Goal: Task Accomplishment & Management: Manage account settings

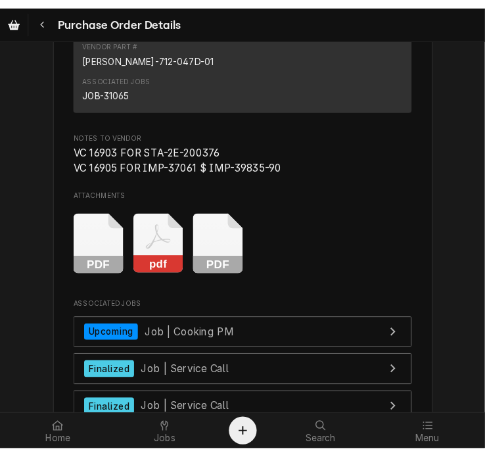
scroll to position [3838, 0]
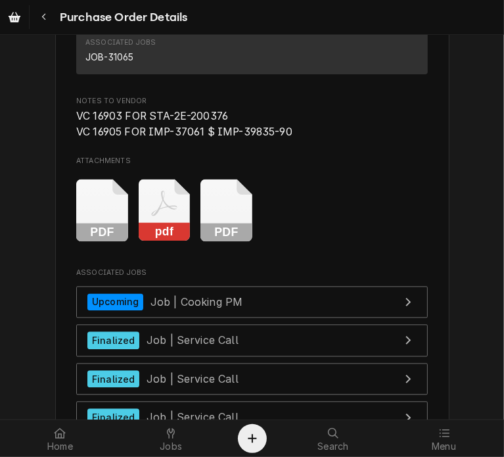
click at [128, 241] on icon "Attachments" at bounding box center [102, 210] width 52 height 62
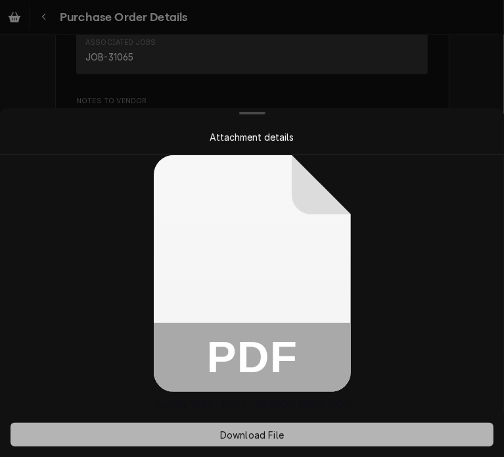
click at [244, 434] on span "Download File" at bounding box center [252, 435] width 69 height 14
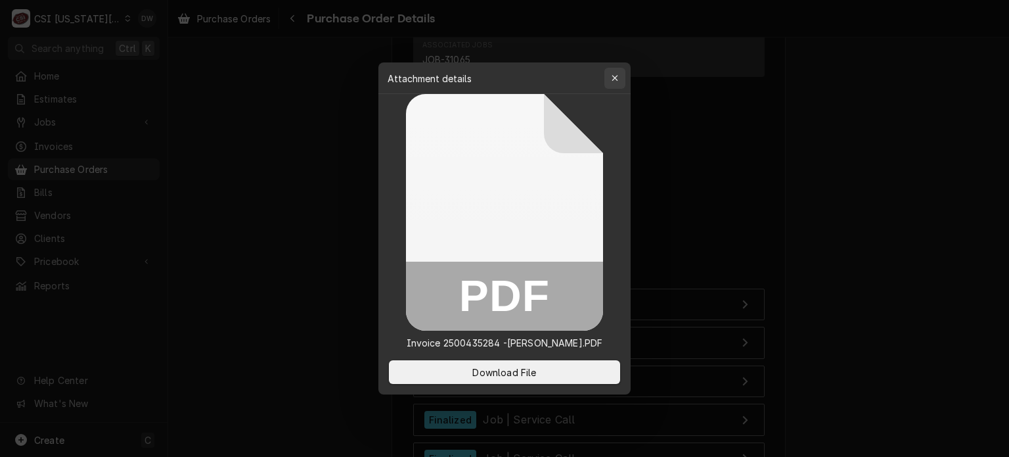
click at [503, 74] on icon "button" at bounding box center [615, 78] width 7 height 9
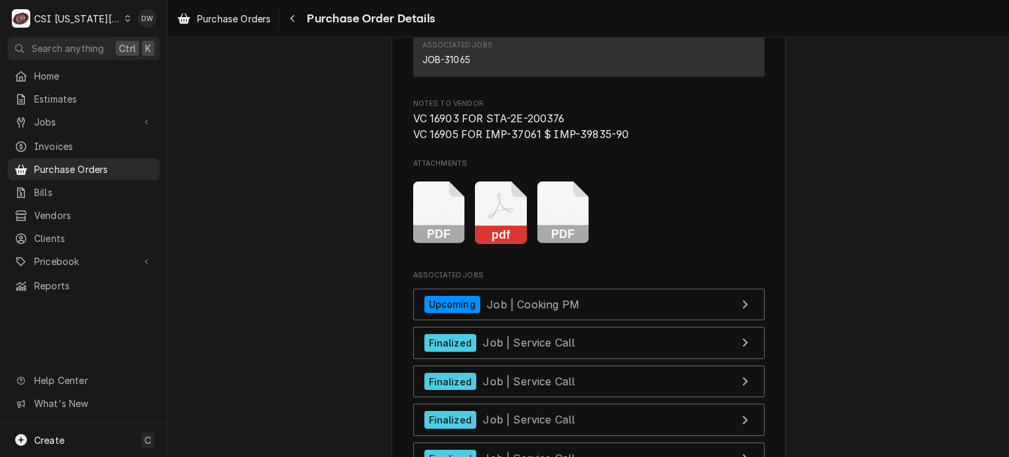
click at [488, 244] on rect "Attachments" at bounding box center [501, 234] width 52 height 18
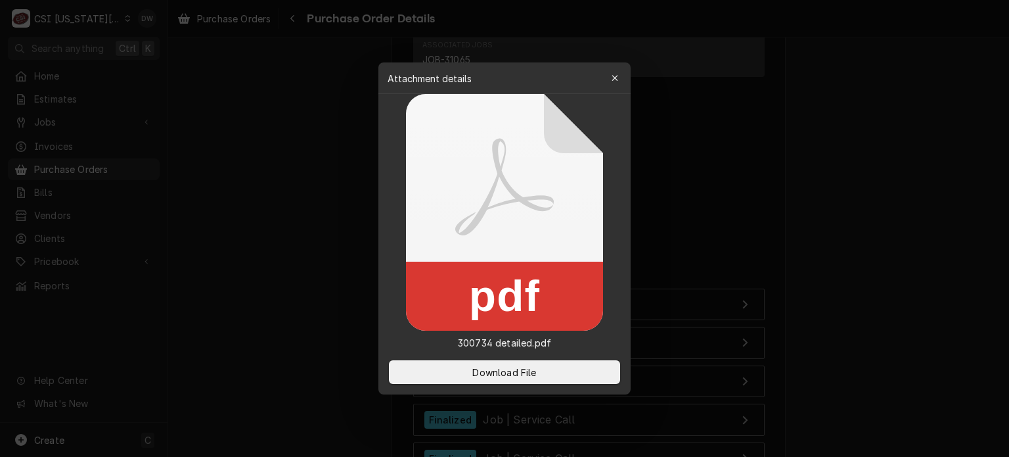
click at [503, 204] on div at bounding box center [504, 228] width 1009 height 457
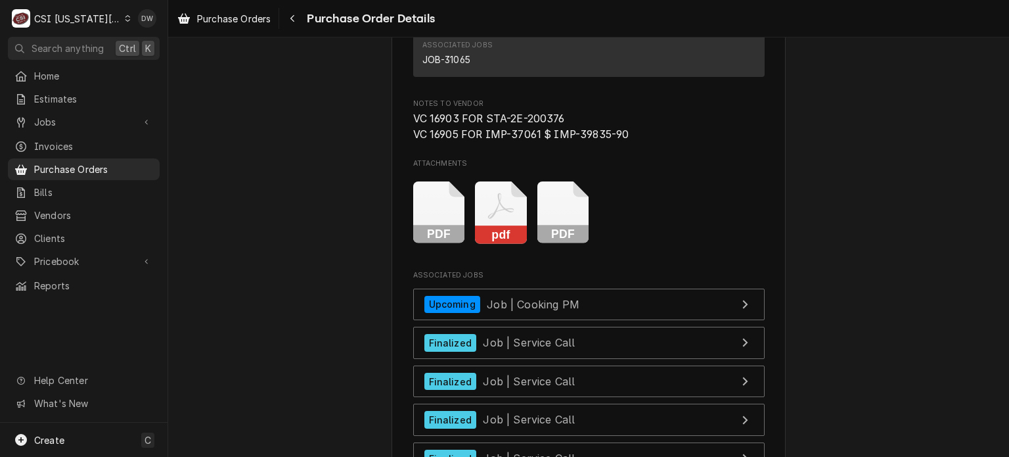
click at [503, 244] on rect "Attachments" at bounding box center [564, 234] width 52 height 18
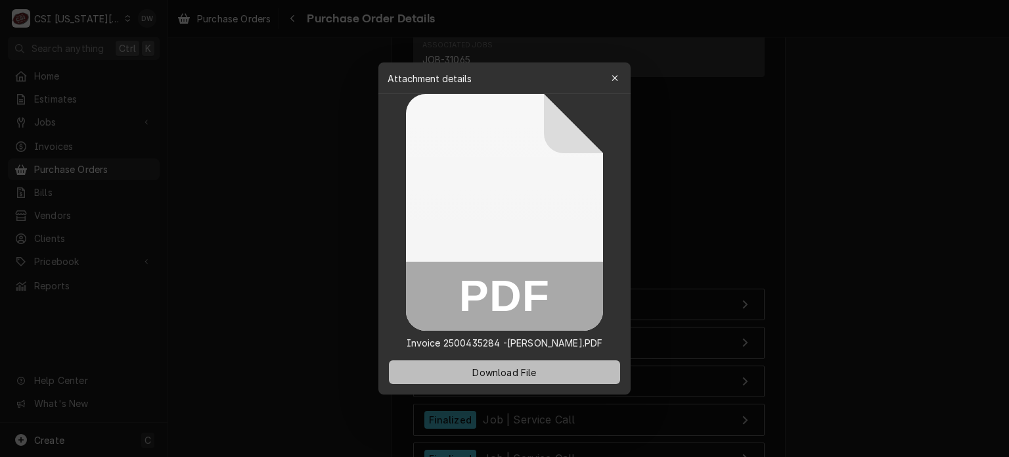
click at [503, 380] on button "Download File" at bounding box center [504, 372] width 231 height 24
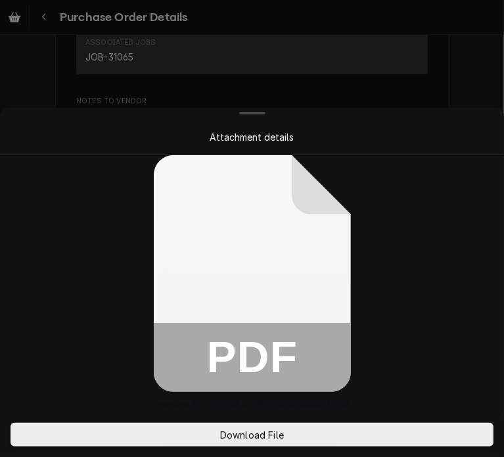
click at [411, 173] on div "PDF Invoice 2500435284 -VC -KC.PDF" at bounding box center [252, 283] width 504 height 256
click at [471, 52] on div at bounding box center [252, 228] width 504 height 457
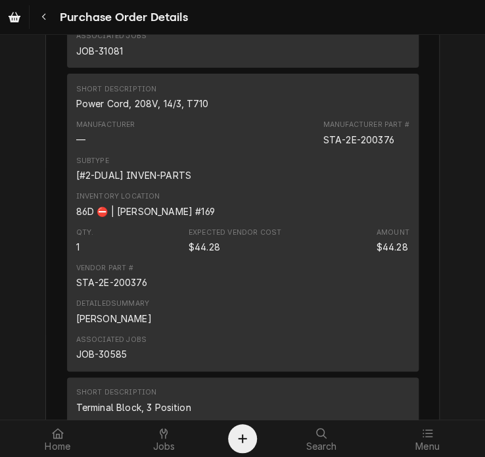
scroll to position [2450, 0]
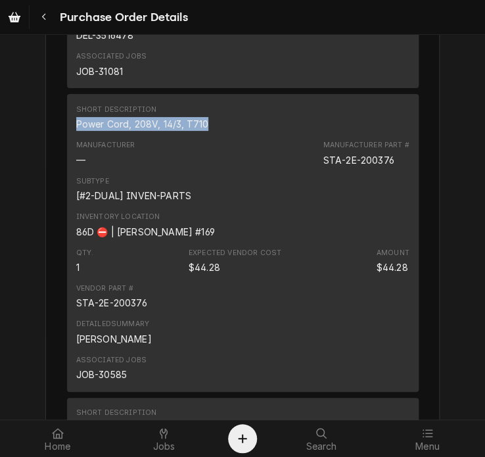
drag, startPoint x: 208, startPoint y: 164, endPoint x: 71, endPoint y: 166, distance: 136.7
click at [76, 135] on div "Short Description Power Cord, 208V, 14/3, T710" at bounding box center [242, 117] width 333 height 35
copy div "Power Cord, 208V, 14/3, T710"
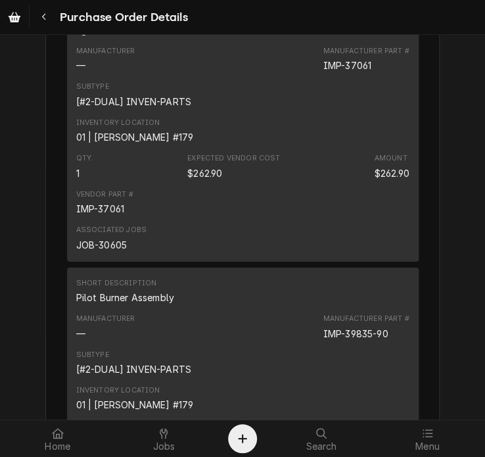
scroll to position [925, 0]
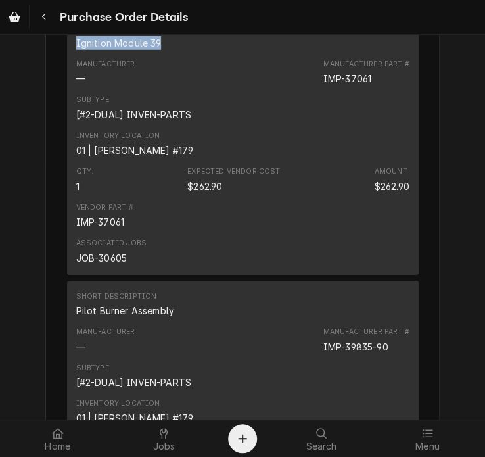
drag, startPoint x: 155, startPoint y: 83, endPoint x: 65, endPoint y: 86, distance: 90.1
click at [67, 86] on div "Short Description Ignition Module 39 Manufacturer — Manufacturer Part # IMP-370…" at bounding box center [243, 144] width 352 height 262
copy div "Ignition Module 39"
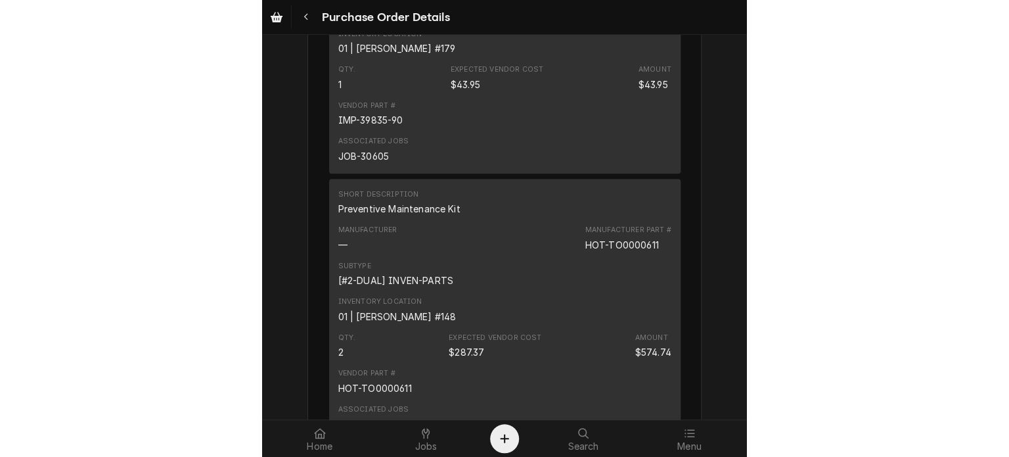
scroll to position [1097, 0]
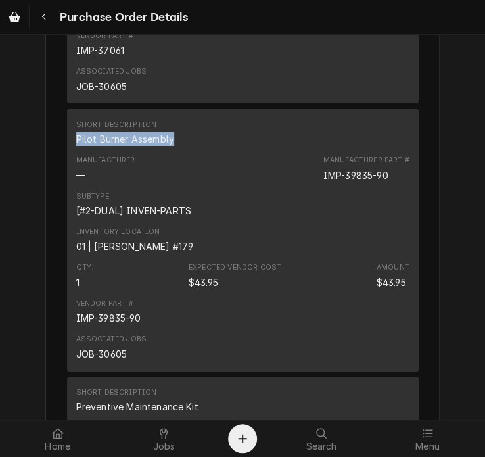
drag, startPoint x: 179, startPoint y: 179, endPoint x: 70, endPoint y: 185, distance: 109.3
click at [76, 151] on div "Short Description Pilot Burner Assembly" at bounding box center [242, 132] width 333 height 35
copy div "Pilot Burner Assembly"
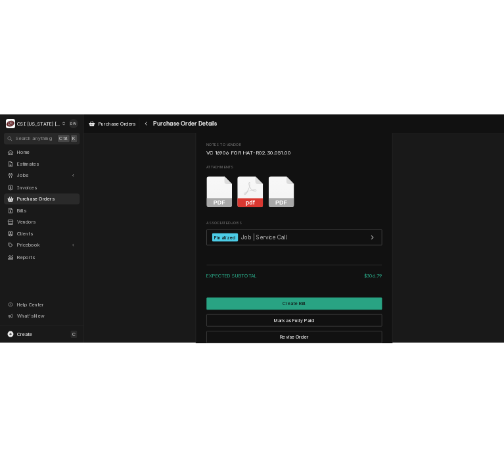
scroll to position [1813, 0]
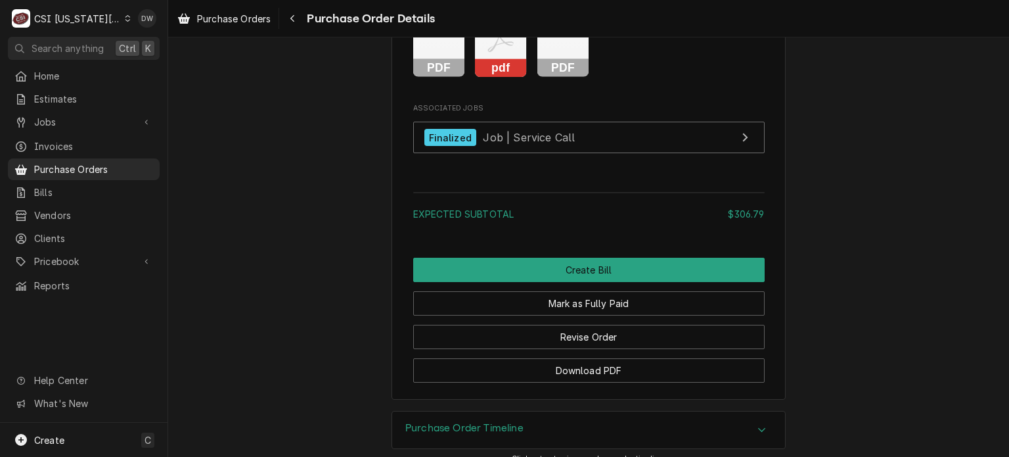
click at [557, 78] on rect "Attachments" at bounding box center [564, 68] width 52 height 18
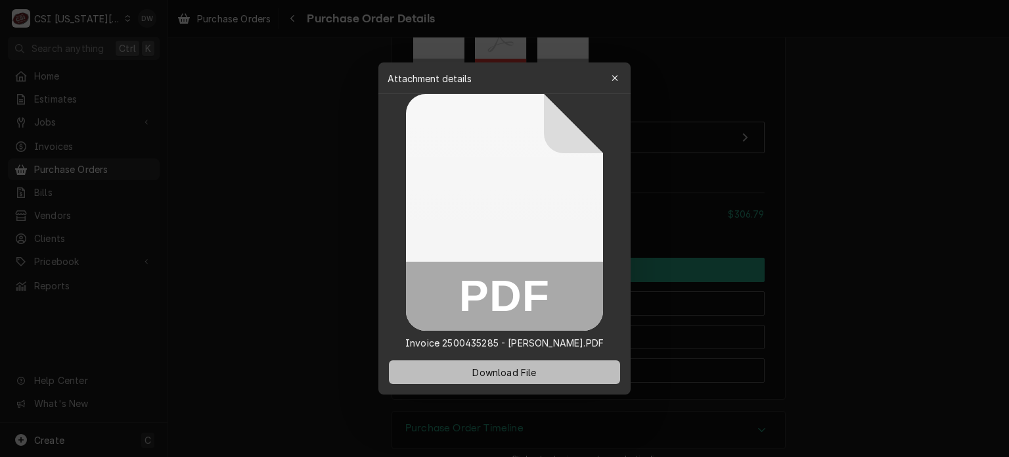
click at [515, 375] on span "Download File" at bounding box center [504, 372] width 69 height 14
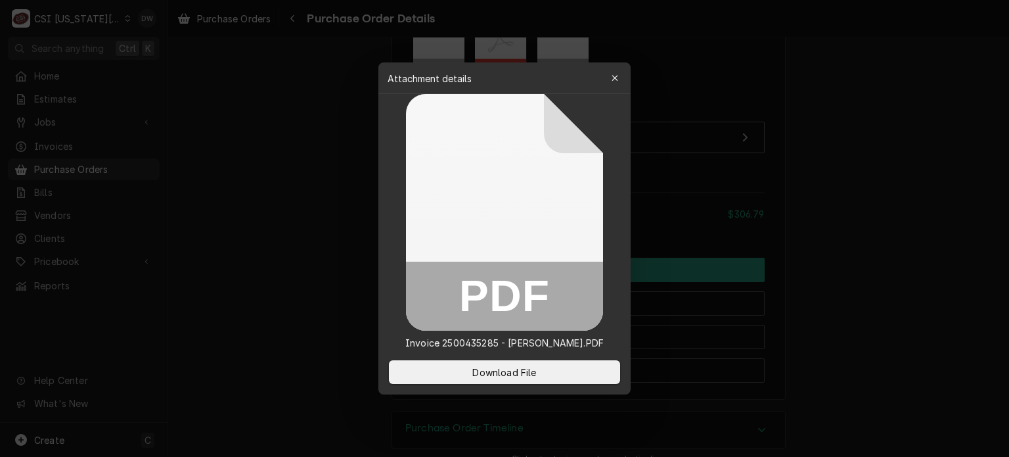
click at [774, 127] on div at bounding box center [504, 228] width 1009 height 457
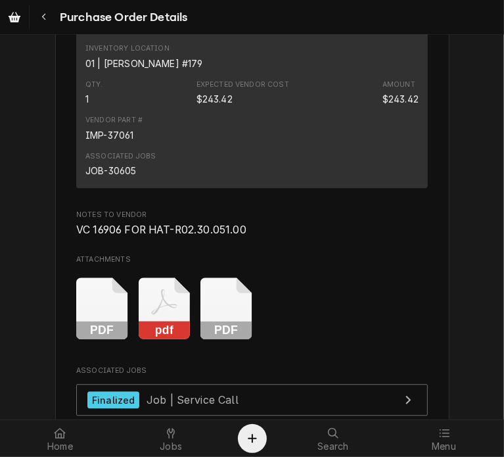
scroll to position [1523, 0]
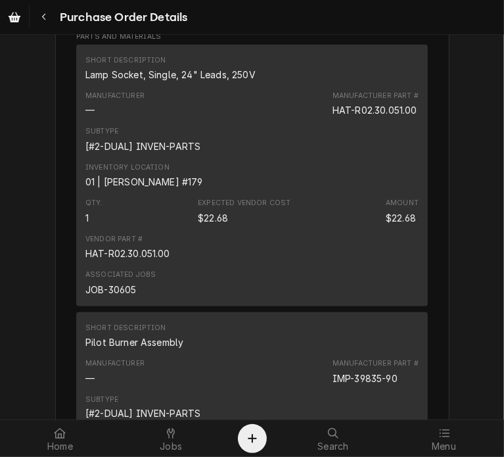
scroll to position [892, 0]
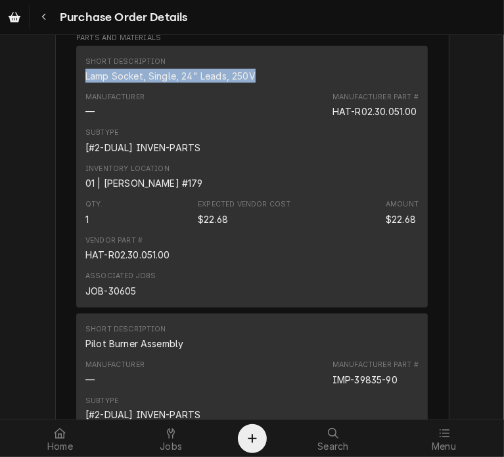
drag, startPoint x: 250, startPoint y: 101, endPoint x: 71, endPoint y: 102, distance: 178.8
click at [76, 102] on div "Short Description Lamp Socket, Single, 24" Leads, 250V Manufacturer — Manufactu…" at bounding box center [252, 177] width 352 height 262
copy div "Lamp Socket, Single, 24" Leads, 250V"
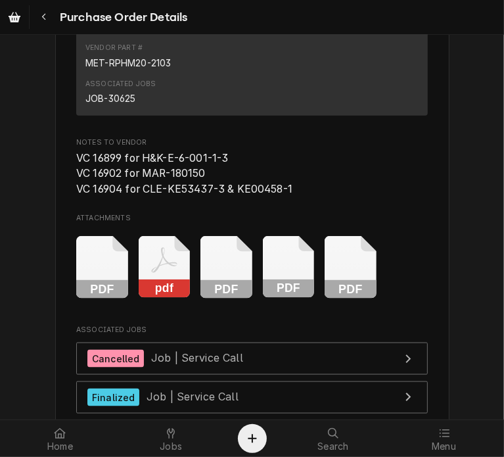
scroll to position [3231, 0]
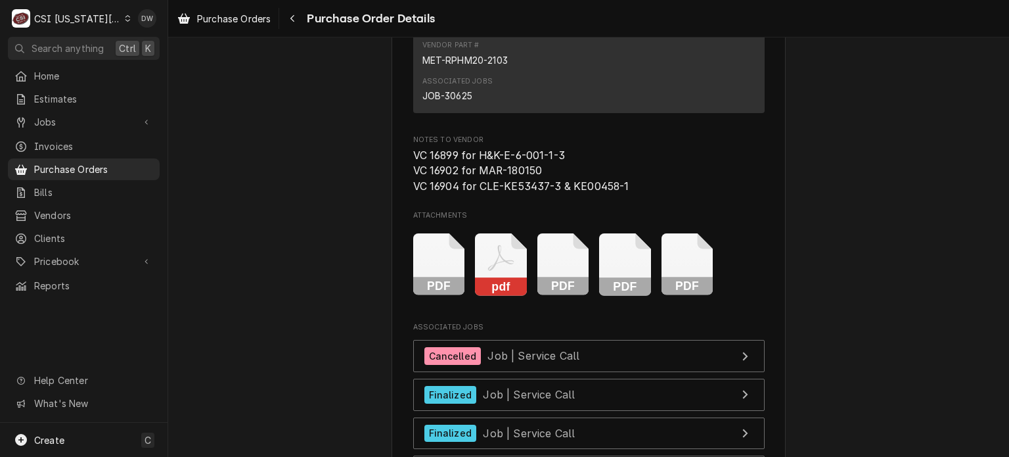
click at [465, 296] on icon "Attachments" at bounding box center [439, 264] width 52 height 62
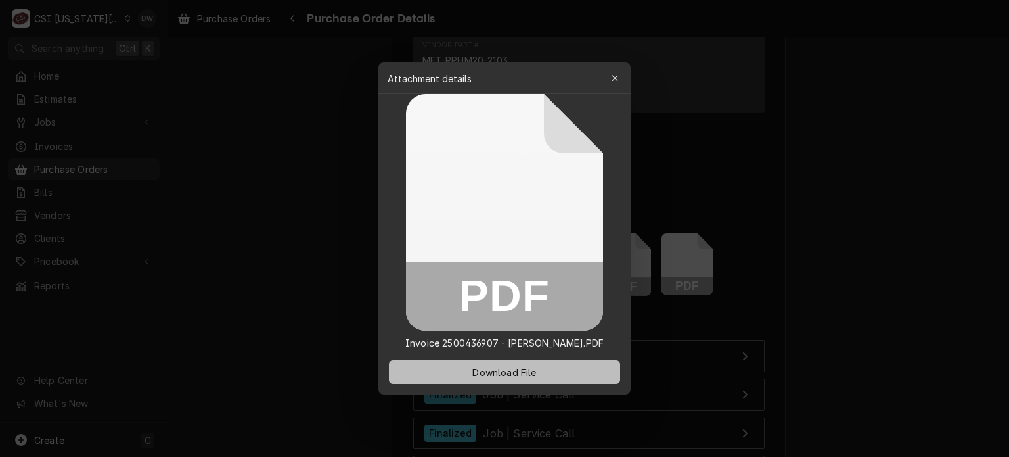
click at [503, 370] on span "Download File" at bounding box center [504, 372] width 69 height 14
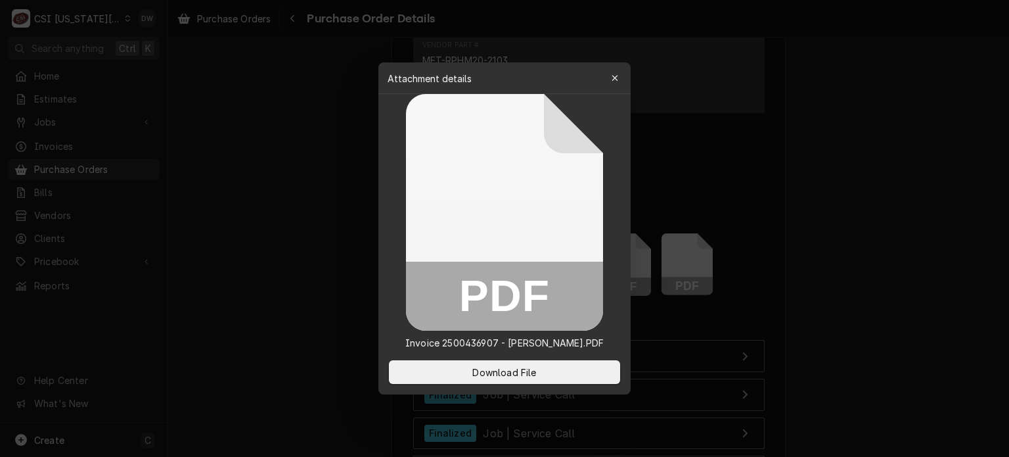
click at [503, 239] on div at bounding box center [504, 228] width 1009 height 457
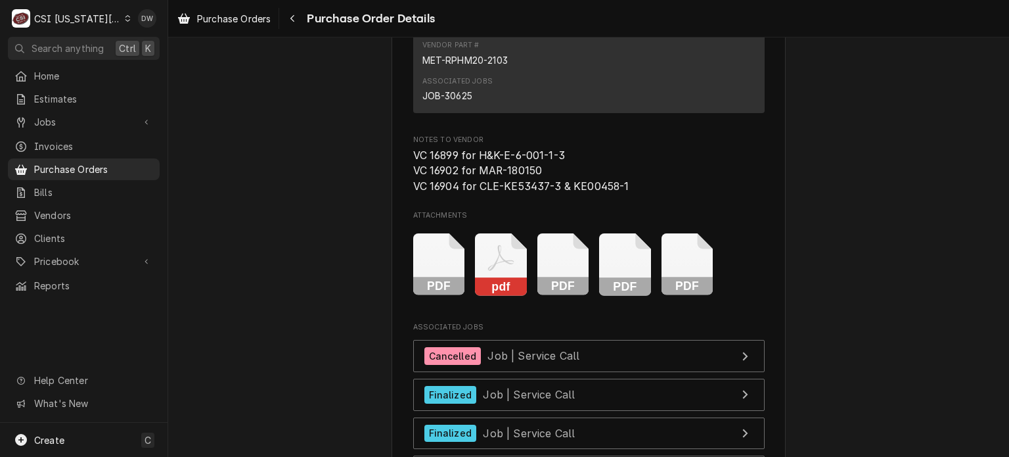
click at [465, 296] on icon "Attachments" at bounding box center [439, 264] width 52 height 62
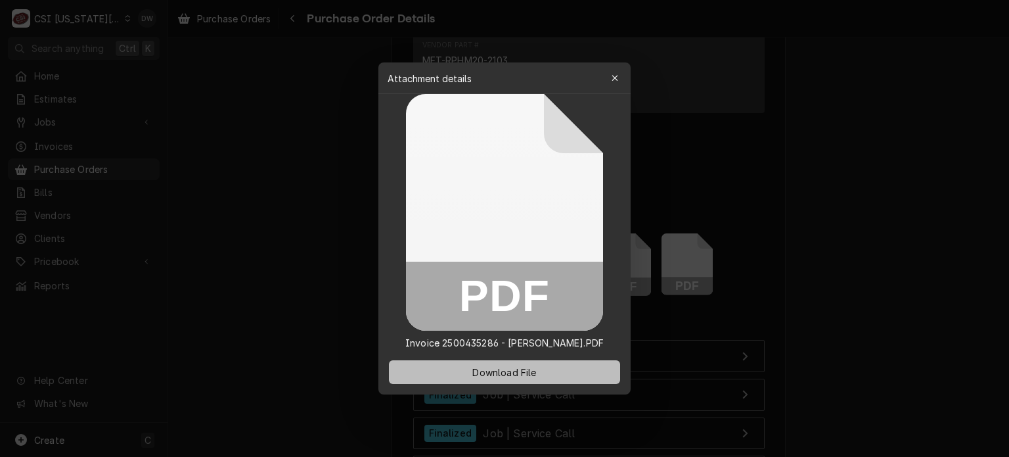
click at [503, 372] on span "Download File" at bounding box center [504, 372] width 69 height 14
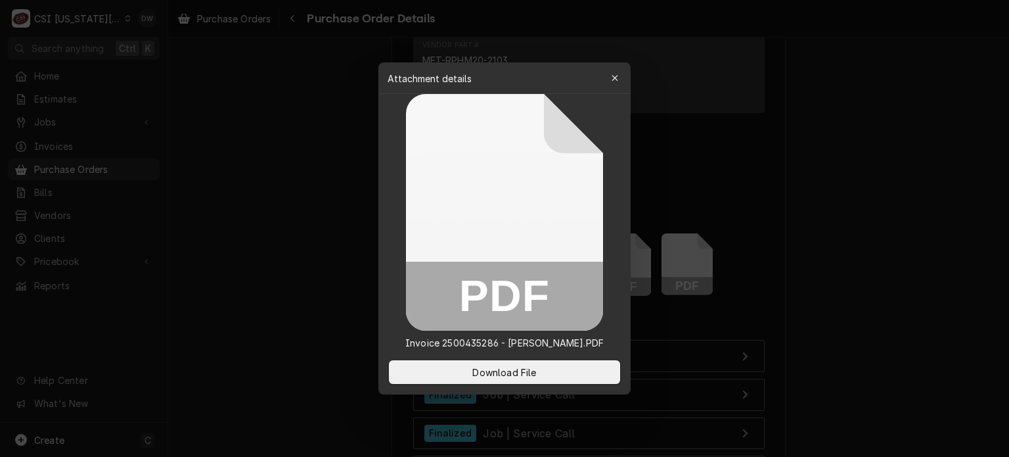
click at [503, 313] on div at bounding box center [504, 228] width 1009 height 457
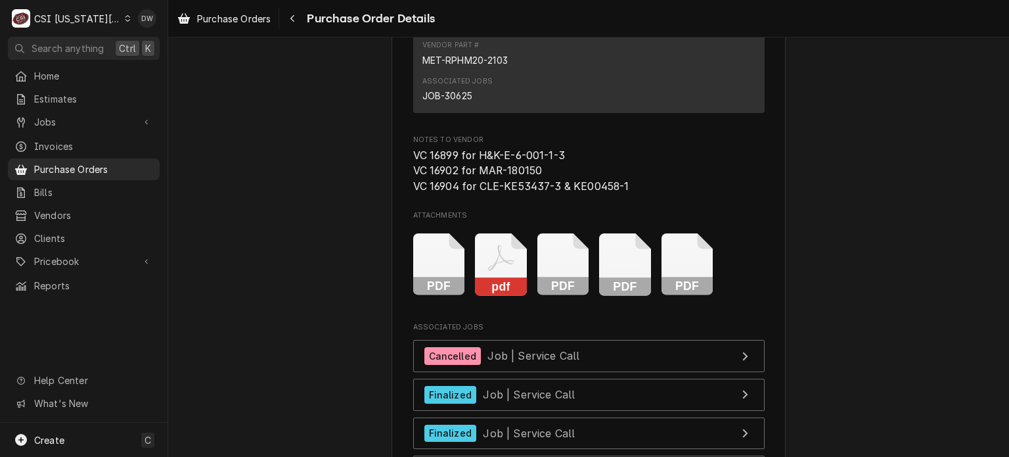
click at [503, 296] on rect "Attachments" at bounding box center [564, 286] width 52 height 18
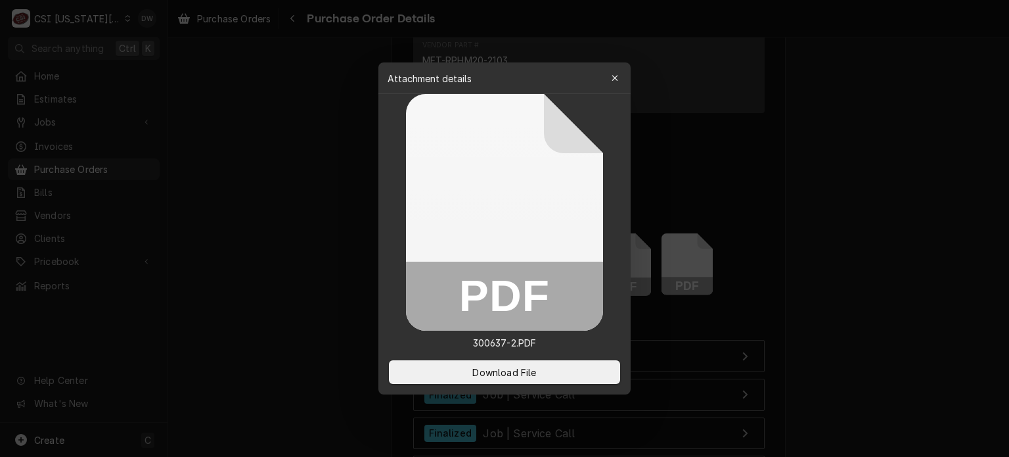
click at [300, 324] on div at bounding box center [504, 228] width 1009 height 457
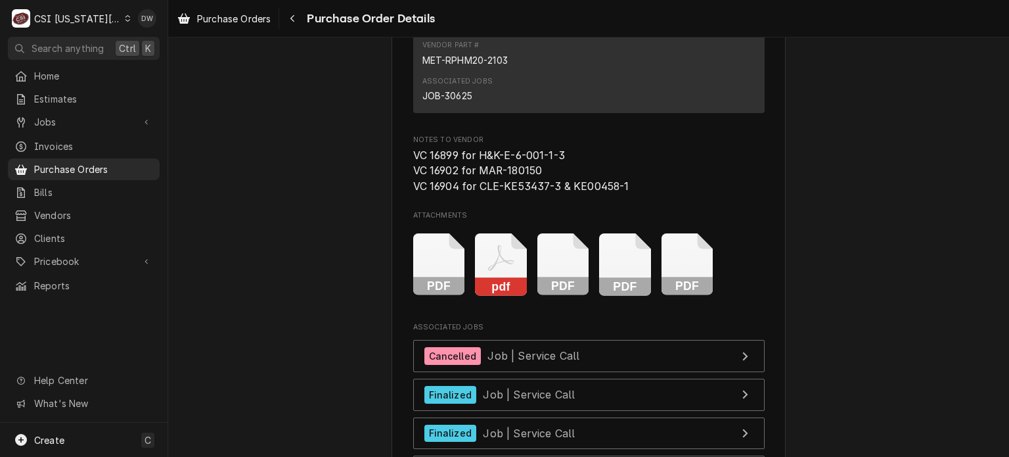
click at [484, 296] on rect "Attachments" at bounding box center [501, 286] width 52 height 18
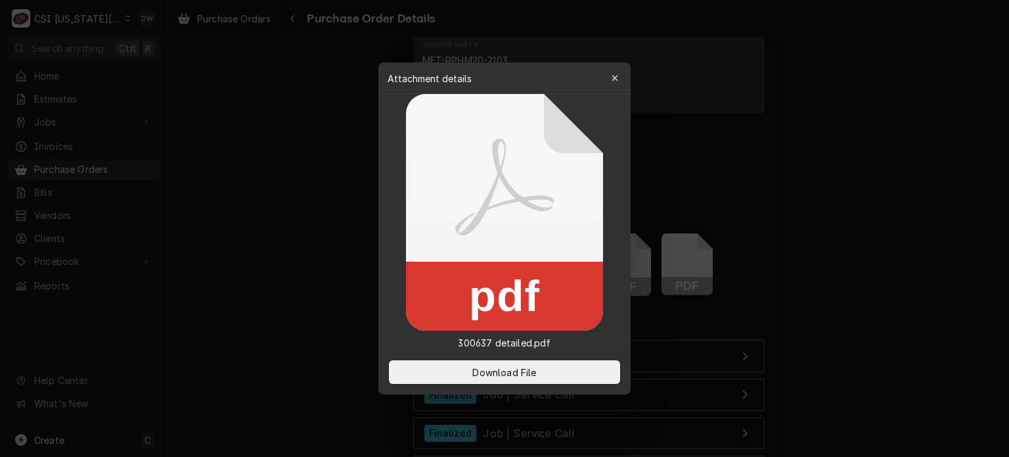
click at [193, 324] on div at bounding box center [504, 228] width 1009 height 457
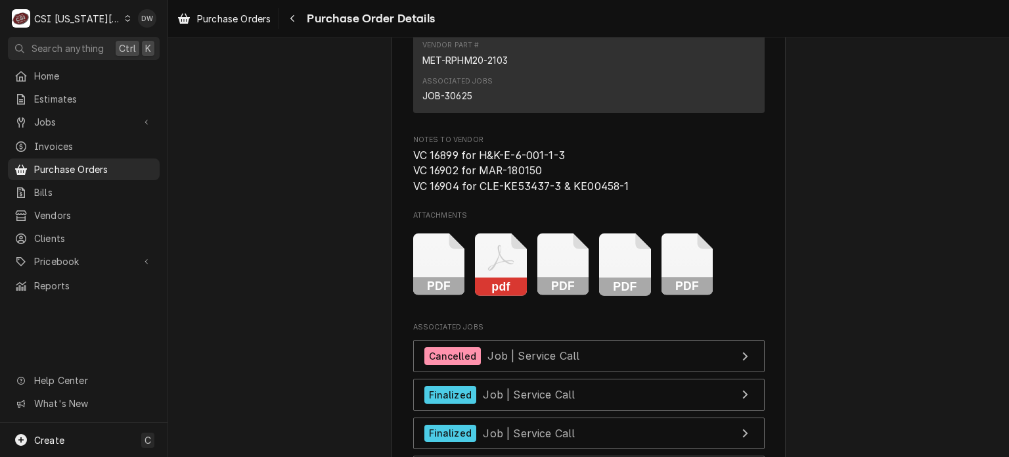
click at [434, 296] on rect "Attachments" at bounding box center [439, 286] width 52 height 18
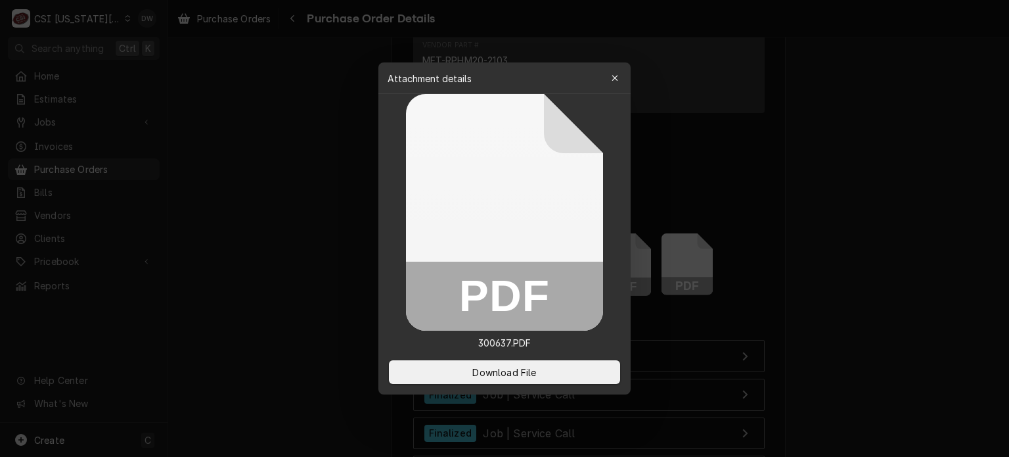
click at [164, 352] on div at bounding box center [504, 228] width 1009 height 457
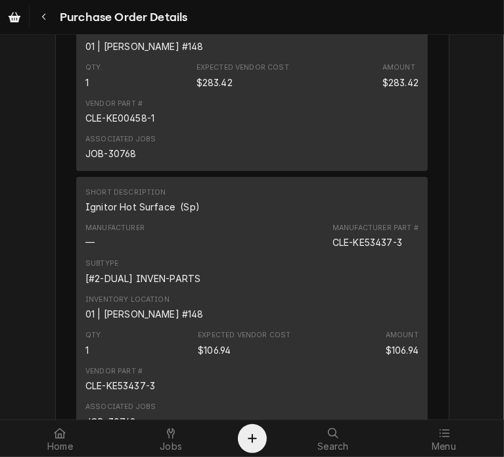
scroll to position [2106, 0]
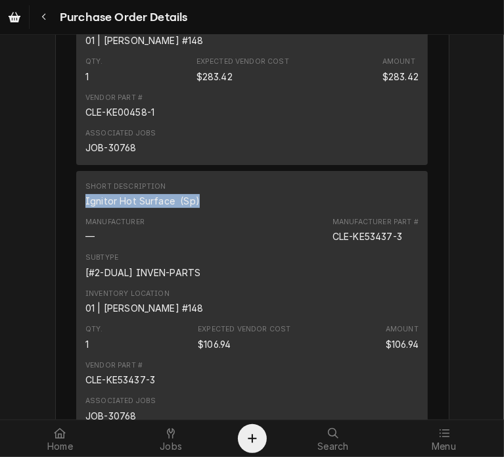
drag, startPoint x: 191, startPoint y: 242, endPoint x: 62, endPoint y: 239, distance: 128.9
copy div "Ignitor Hot Surface (Sp)"
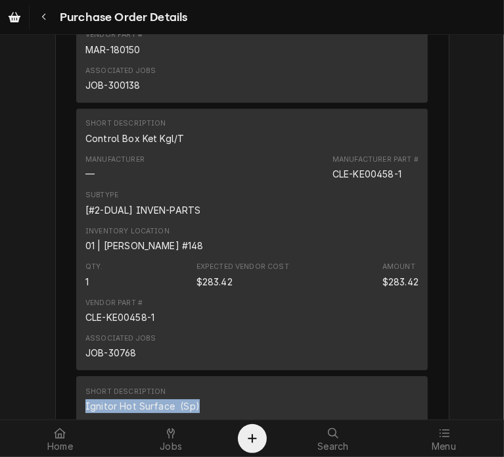
scroll to position [1943, 0]
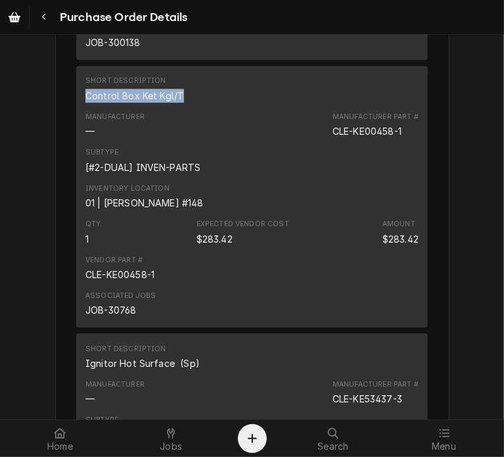
drag, startPoint x: 181, startPoint y: 135, endPoint x: 74, endPoint y: 140, distance: 107.9
click at [76, 140] on div "Short Description Control Box Ket Kgl/T Manufacturer — Manufacturer Part # CLE-…" at bounding box center [252, 197] width 352 height 262
copy div "Control Box Ket Kgl/T"
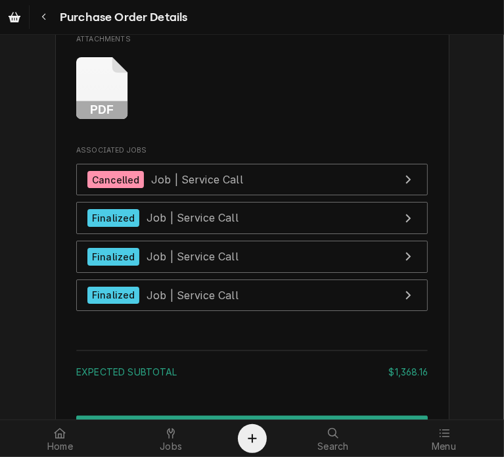
scroll to position [2311, 0]
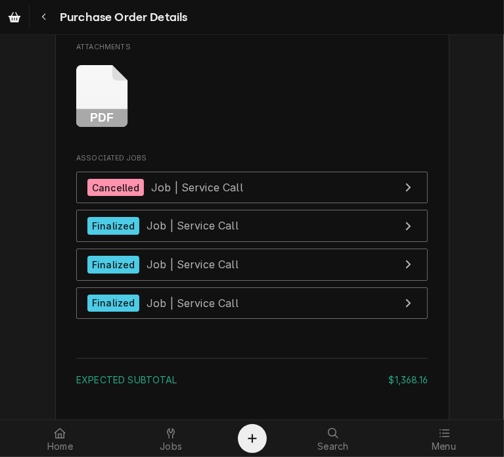
click at [92, 127] on rect "Attachments" at bounding box center [102, 118] width 52 height 18
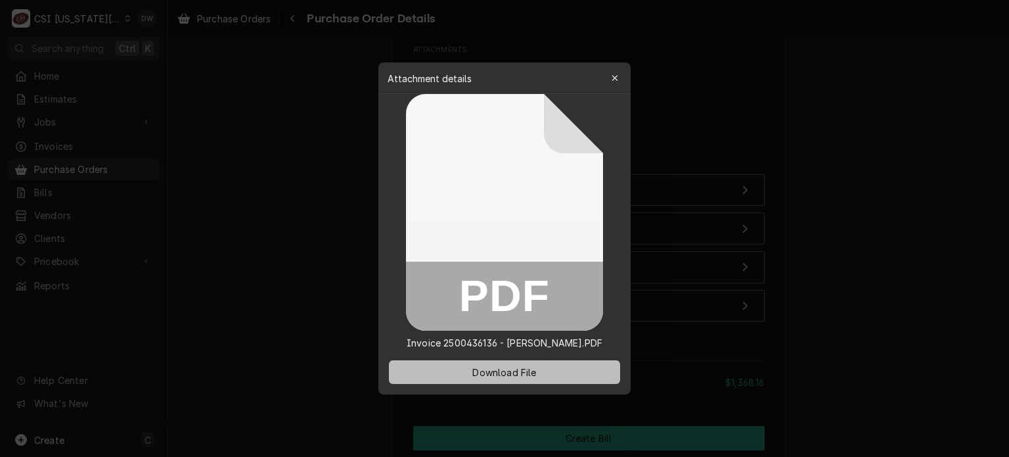
click at [494, 367] on span "Download File" at bounding box center [504, 372] width 69 height 14
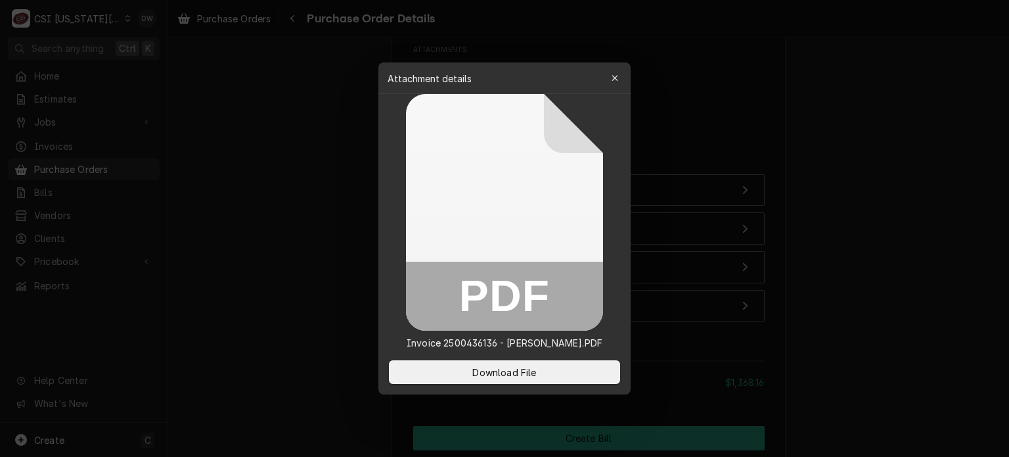
click at [503, 65] on div at bounding box center [504, 228] width 1009 height 457
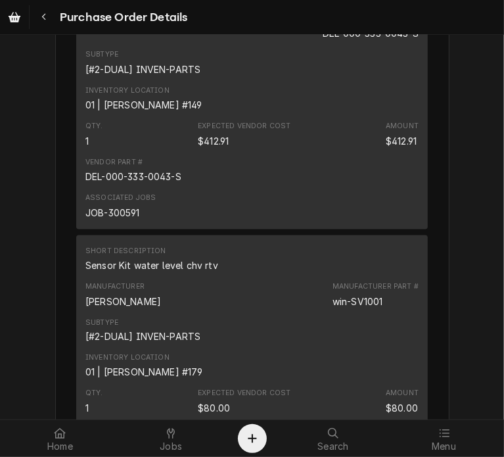
scroll to position [862, 0]
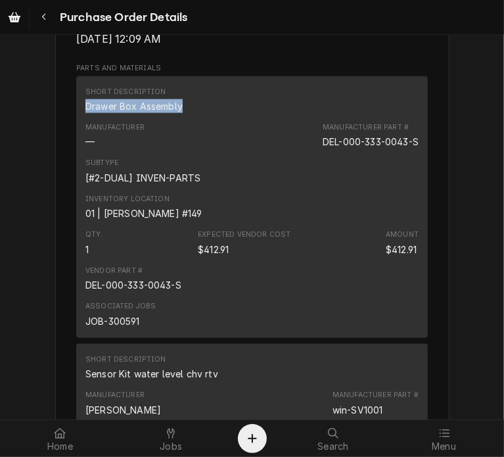
drag, startPoint x: 179, startPoint y: 146, endPoint x: 78, endPoint y: 155, distance: 102.3
click at [78, 155] on div "Short Description Drawer Box Assembly Manufacturer — Manufacturer Part # DEL-00…" at bounding box center [252, 207] width 352 height 262
copy div "Drawer Box Assembly"
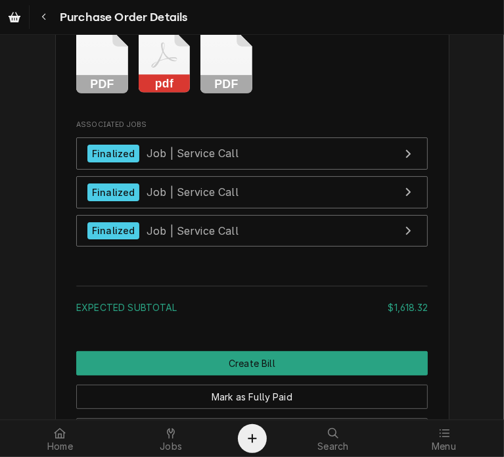
scroll to position [2710, 0]
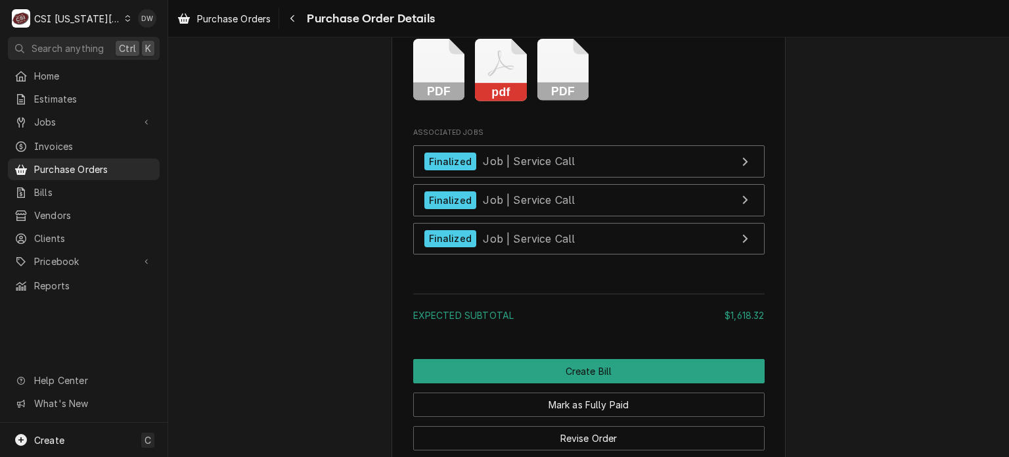
click at [503, 101] on rect "Attachments" at bounding box center [564, 92] width 52 height 18
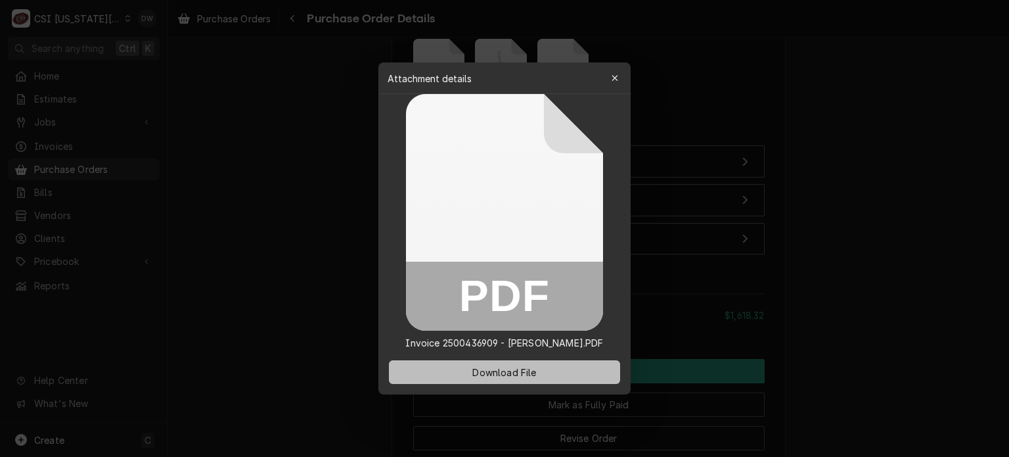
click at [503, 375] on span "Download File" at bounding box center [504, 372] width 69 height 14
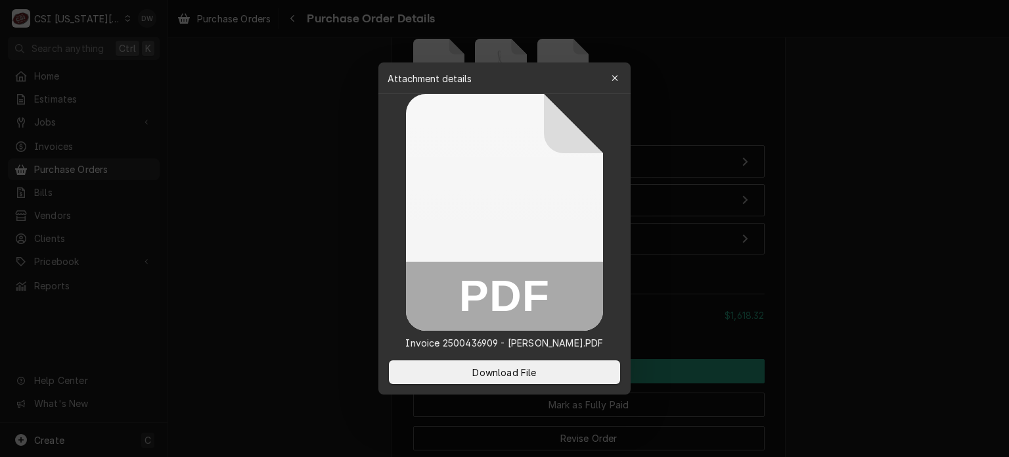
click at [503, 97] on div at bounding box center [504, 228] width 1009 height 457
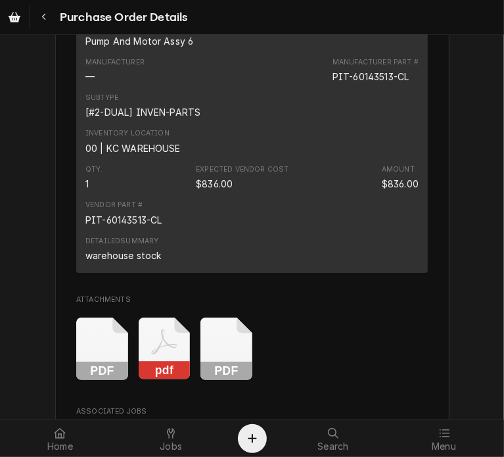
scroll to position [2405, 0]
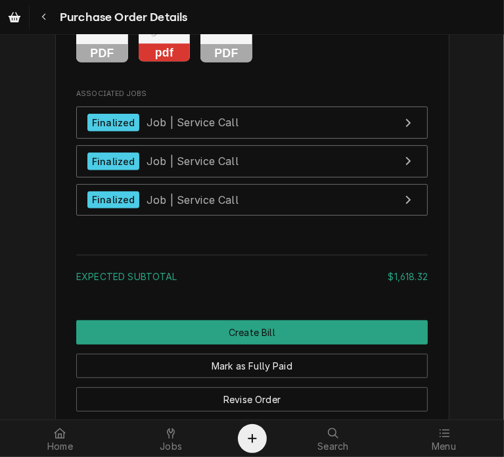
scroll to position [2756, 0]
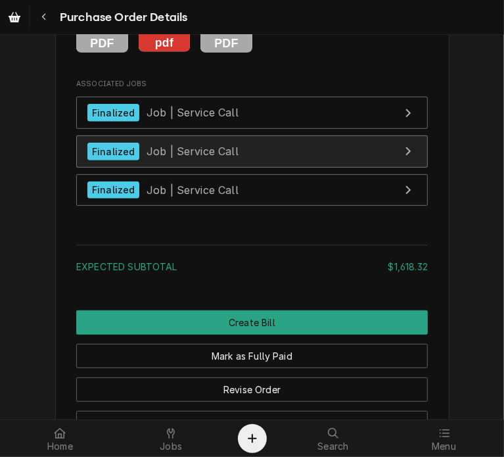
click at [213, 158] on span "Job | Service Call" at bounding box center [193, 151] width 92 height 13
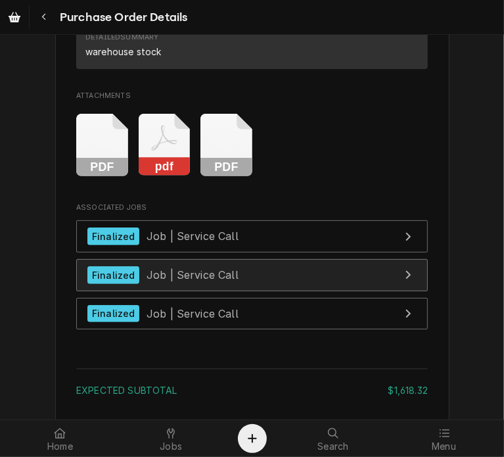
scroll to position [2733, 0]
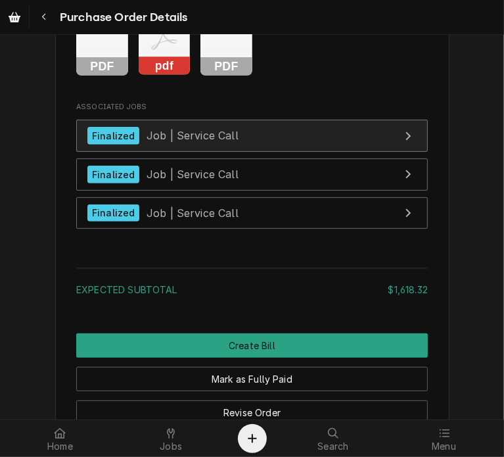
click at [205, 145] on div "Finalized Job | Service Call" at bounding box center [162, 136] width 151 height 18
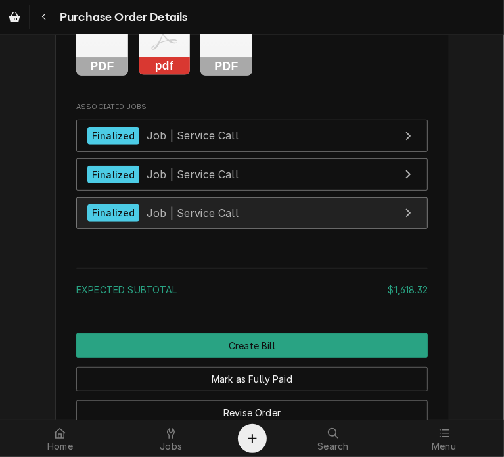
click at [228, 219] on span "Job | Service Call" at bounding box center [193, 212] width 92 height 13
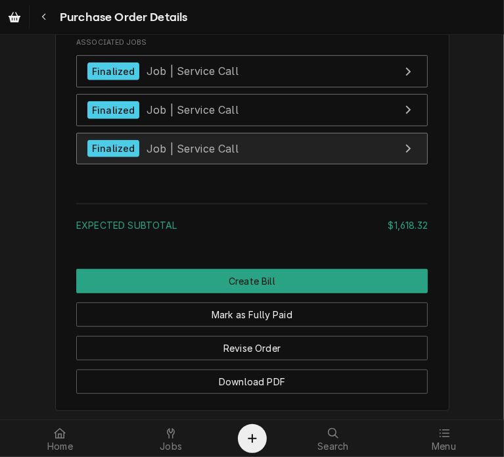
scroll to position [2745, 0]
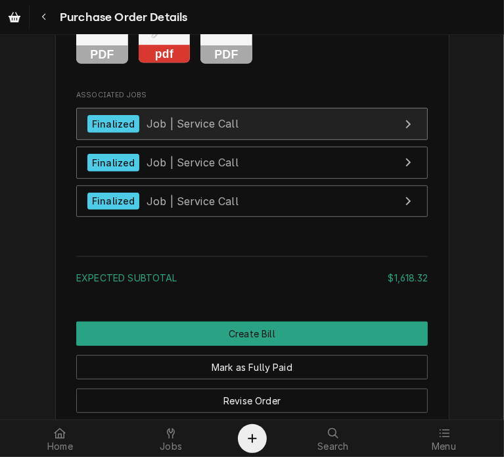
click at [168, 133] on div "Finalized Job | Service Call" at bounding box center [162, 124] width 151 height 18
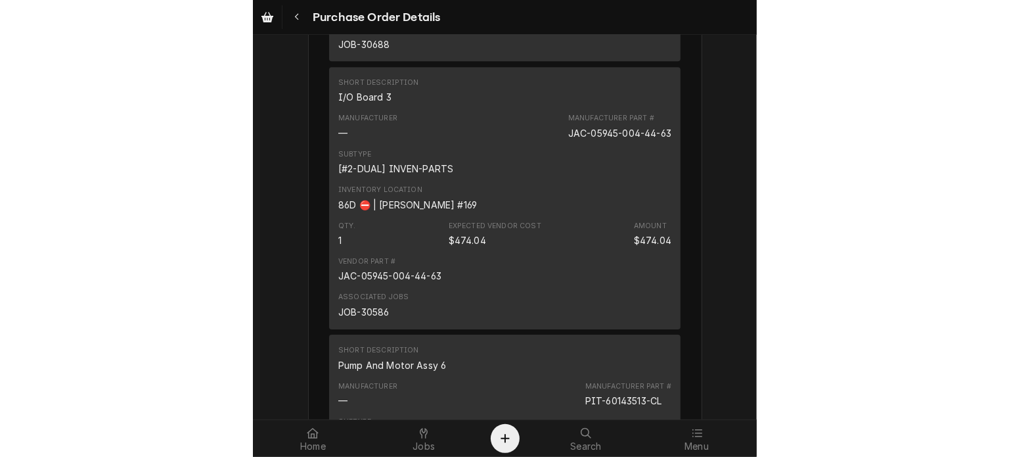
scroll to position [2057, 0]
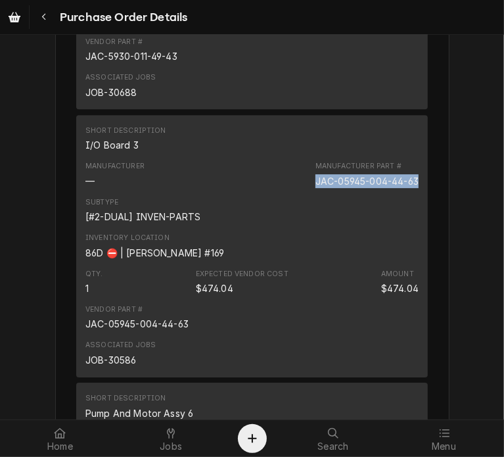
drag, startPoint x: 413, startPoint y: 221, endPoint x: 301, endPoint y: 225, distance: 111.8
click at [301, 192] on div "Manufacturer — Manufacturer Part # JAC-05945-004-44-63" at bounding box center [251, 173] width 333 height 35
copy div "JAC-05945-004-44-63"
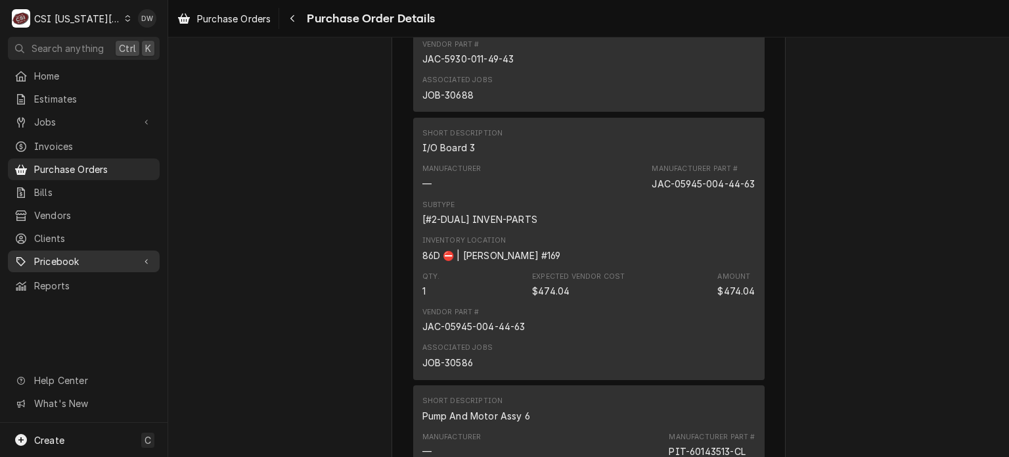
click at [49, 254] on span "Pricebook" at bounding box center [83, 261] width 99 height 14
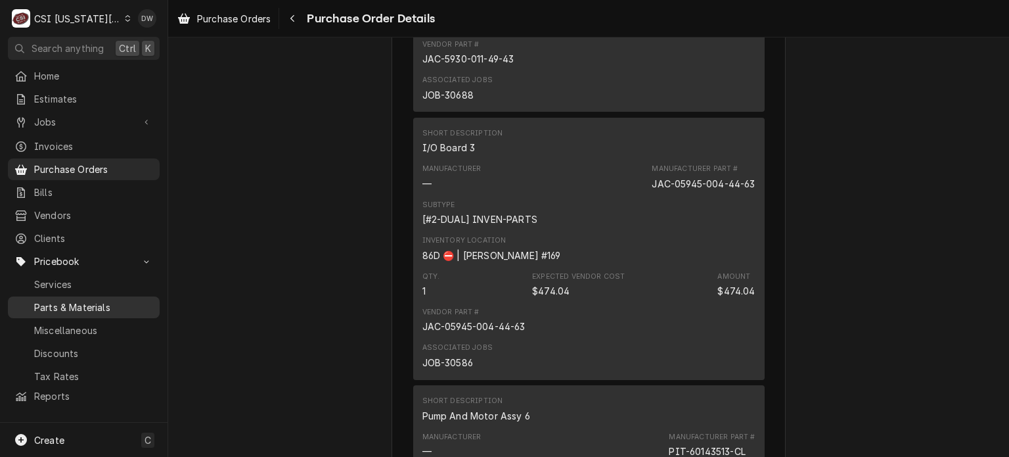
click at [51, 307] on link "Parts & Materials" at bounding box center [84, 307] width 152 height 22
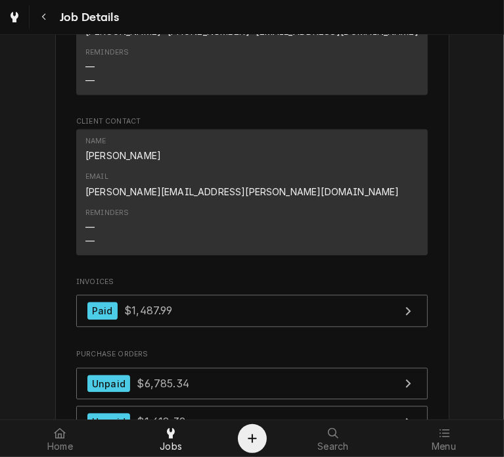
scroll to position [1414, 0]
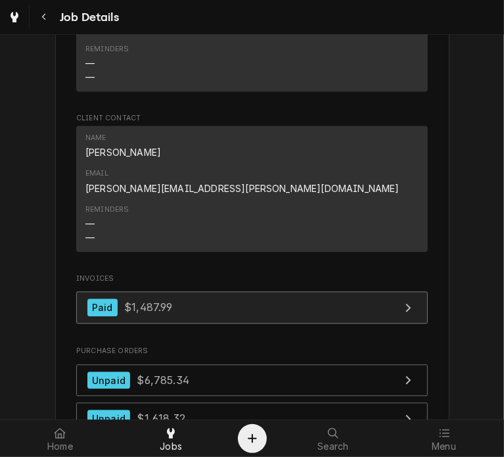
click at [164, 300] on span "$1,487.99" at bounding box center [148, 306] width 48 height 13
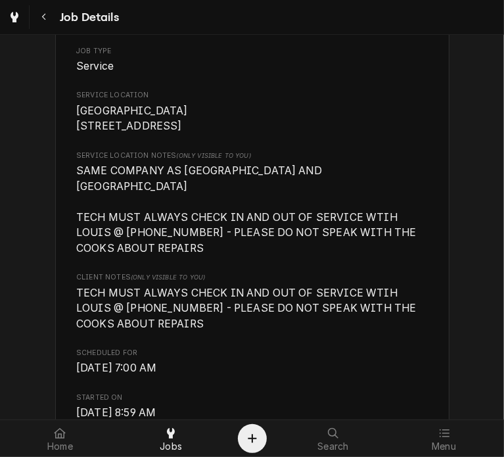
scroll to position [0, 0]
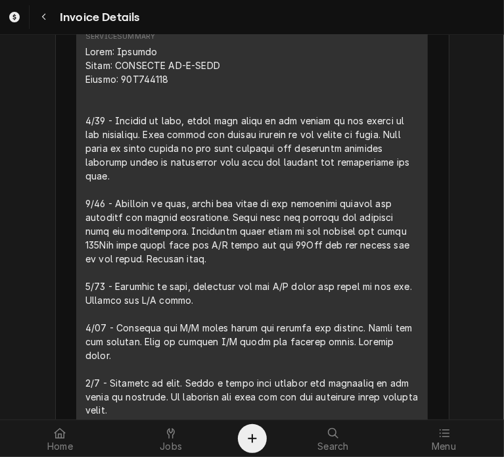
scroll to position [922, 0]
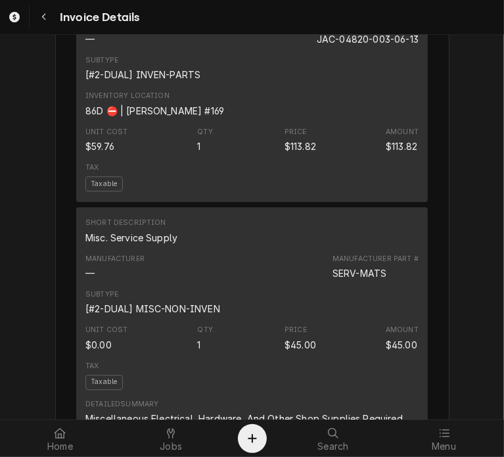
scroll to position [0, 0]
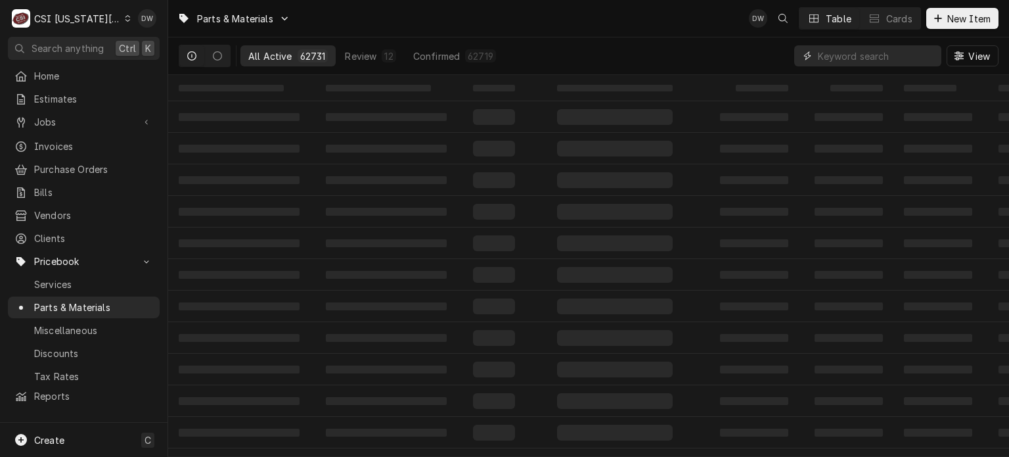
click at [825, 57] on input "Dynamic Content Wrapper" at bounding box center [876, 55] width 117 height 21
paste input "JAC-05945-004-44-63"
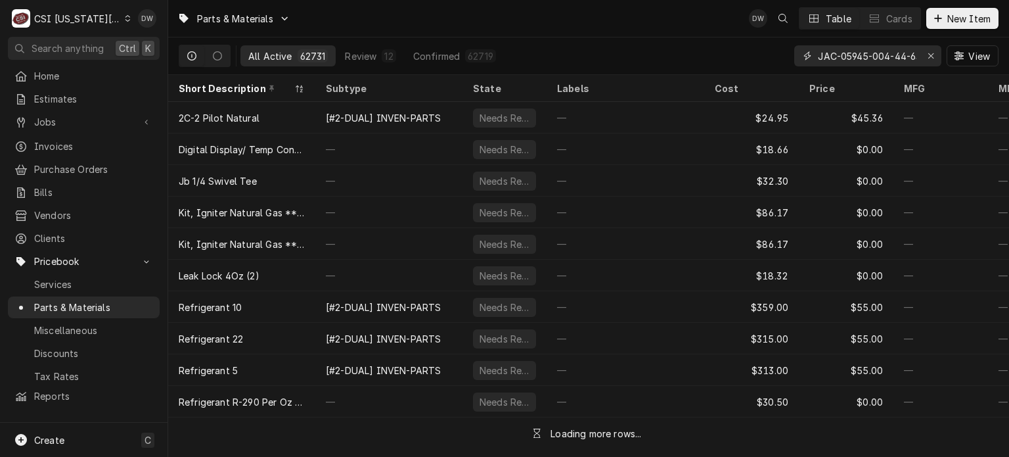
scroll to position [0, 7]
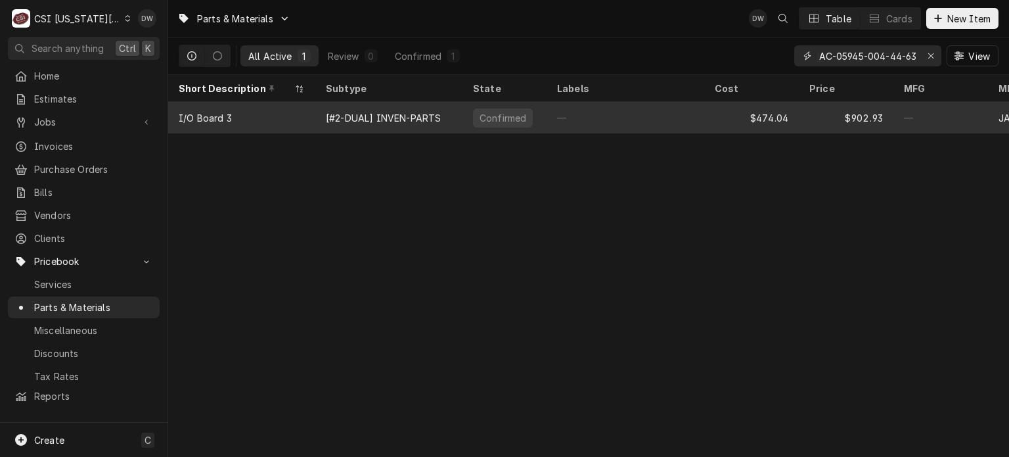
type input "JAC-05945-004-44-63"
click at [414, 118] on div "[#2-DUAL] INVEN-PARTS" at bounding box center [383, 118] width 115 height 14
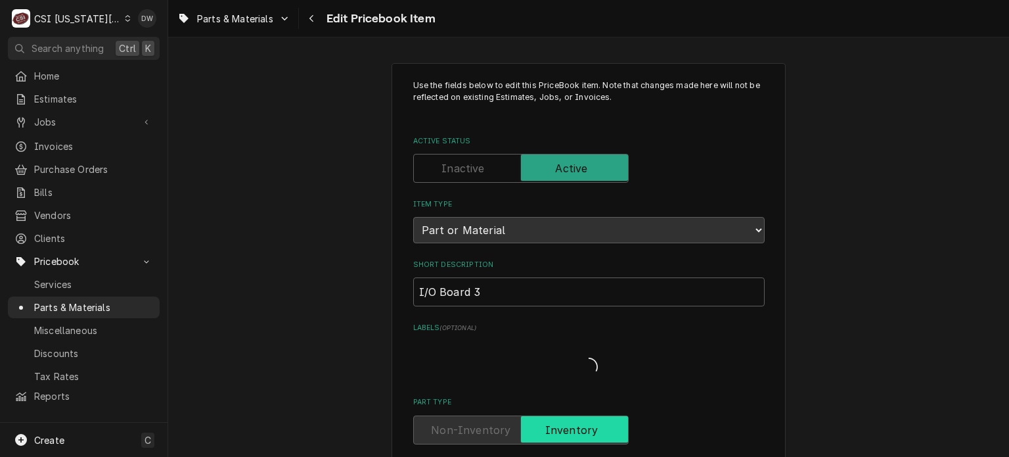
type textarea "x"
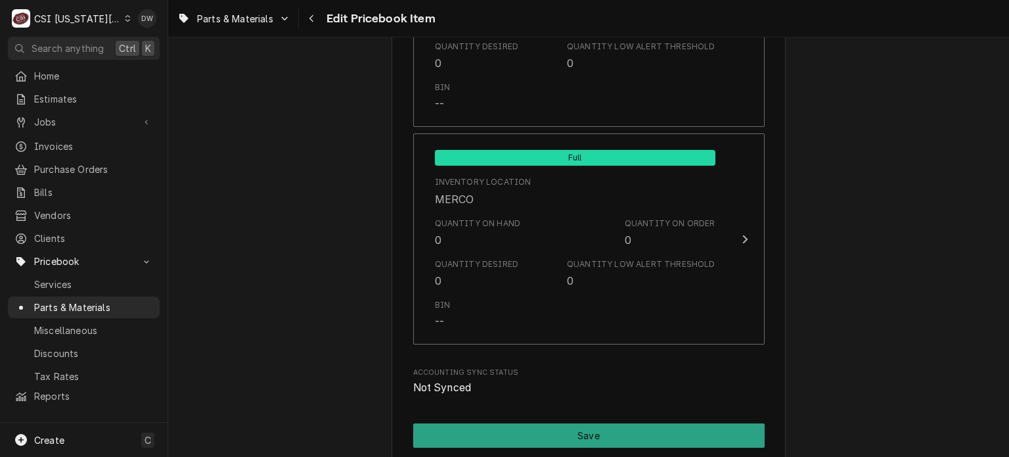
scroll to position [12747, 0]
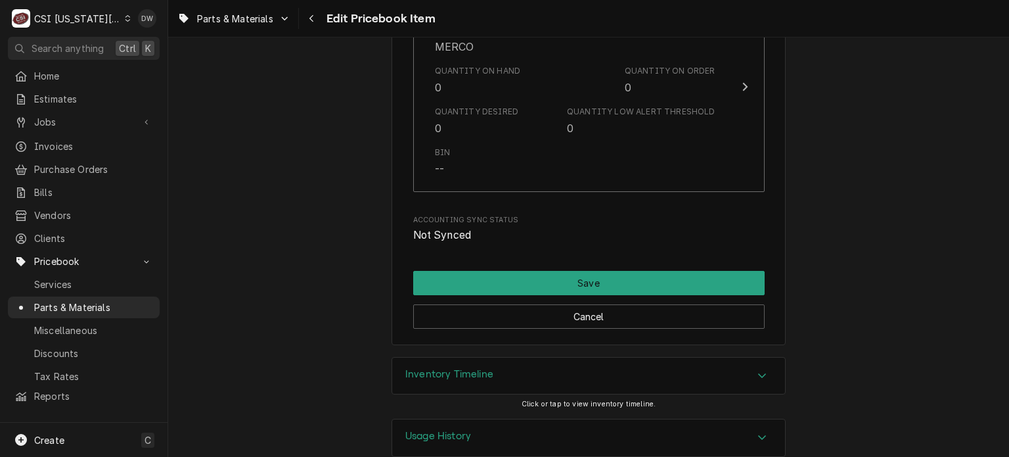
click at [753, 368] on div "Accordion Header" at bounding box center [763, 376] width 20 height 16
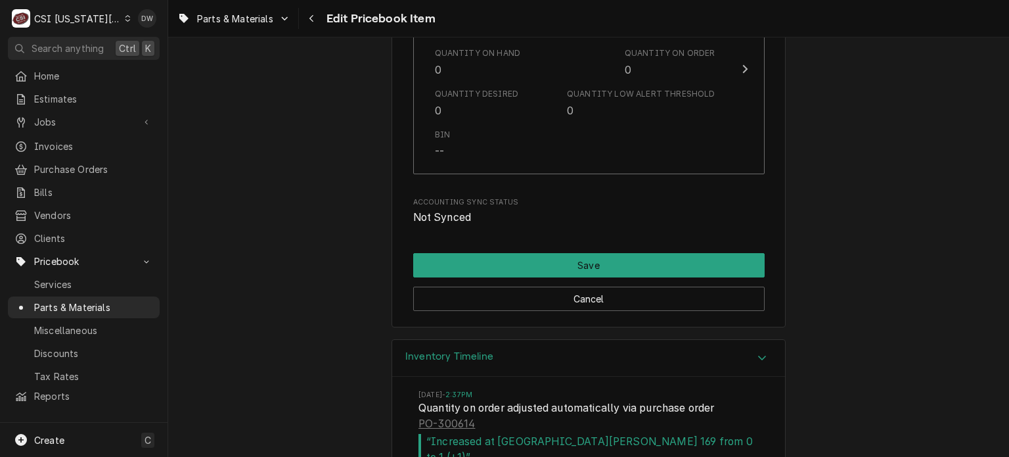
scroll to position [13623, 0]
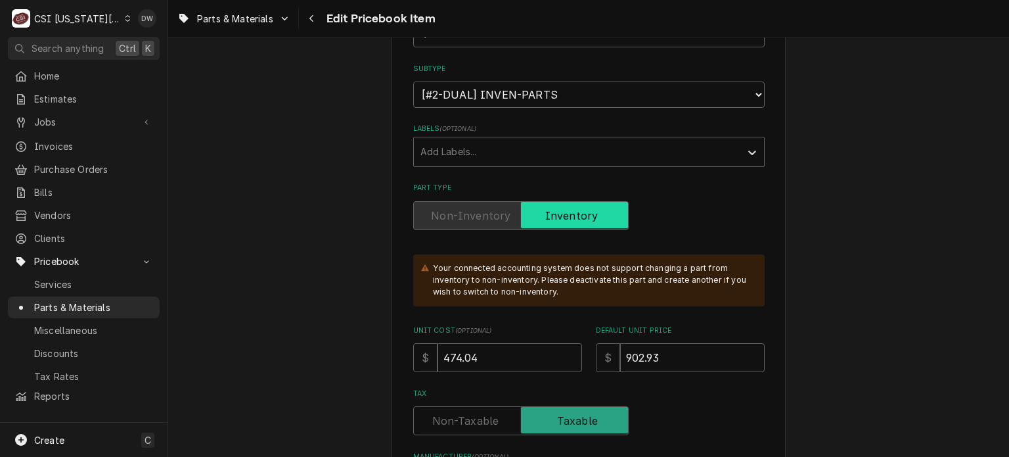
scroll to position [146, 0]
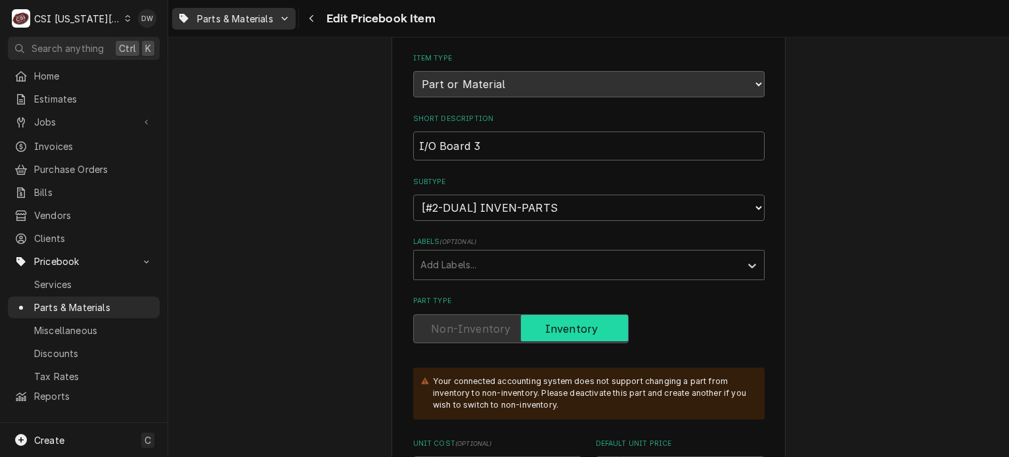
click at [246, 22] on span "Parts & Materials" at bounding box center [235, 19] width 76 height 14
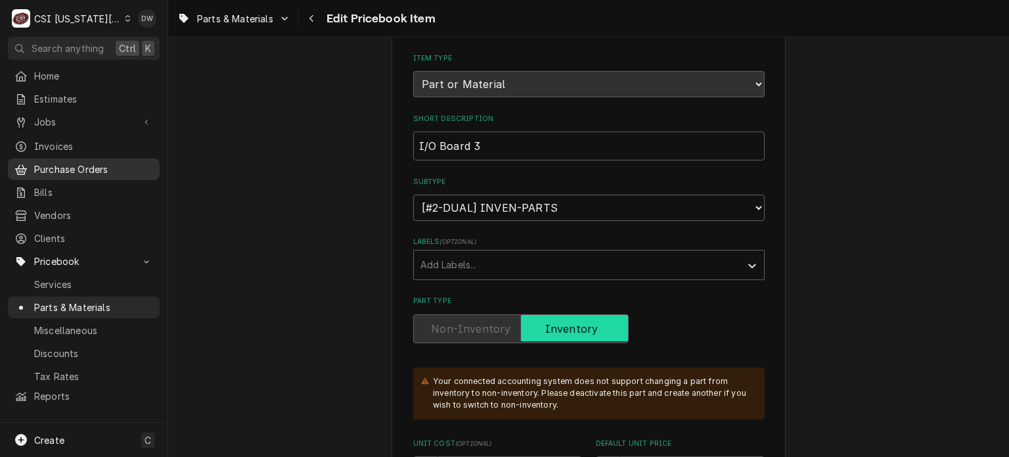
click at [68, 158] on html "C CSI Kansas City DW Search anything Ctrl K Home Estimates Jobs Jobs Job Series…" at bounding box center [504, 228] width 1009 height 457
click at [69, 166] on span "Purchase Orders" at bounding box center [93, 169] width 119 height 14
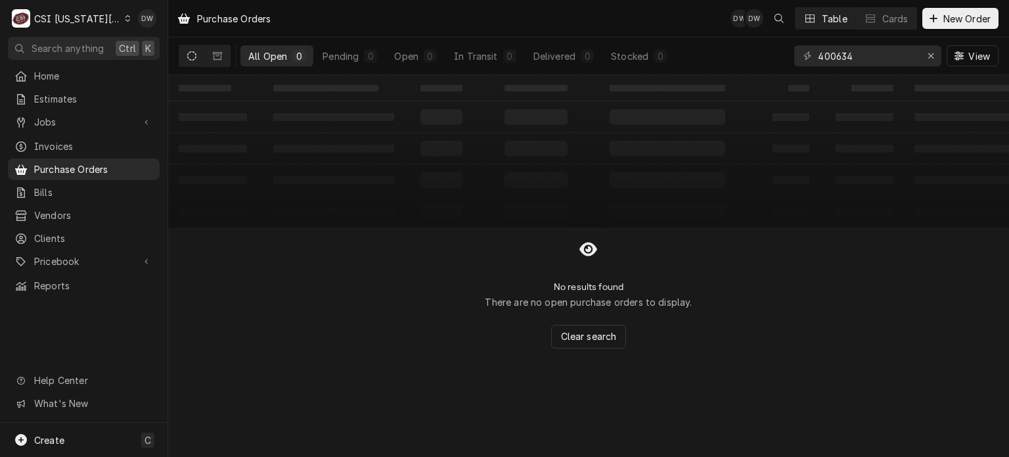
click at [390, 197] on table "‌ ‌ ‌ ‌ ‌ ‌ ‌ ‌ ‌ ‌ ‌ ‌ ‌ ‌ ‌ ‌ ‌ ‌ ‌ ‌ ‌ ‌ ‌ ‌ ‌ ‌ ‌ ‌ ‌ ‌ ‌ ‌ ‌ ‌ ‌ ‌ ‌ ‌ ‌ ‌…" at bounding box center [588, 151] width 841 height 152
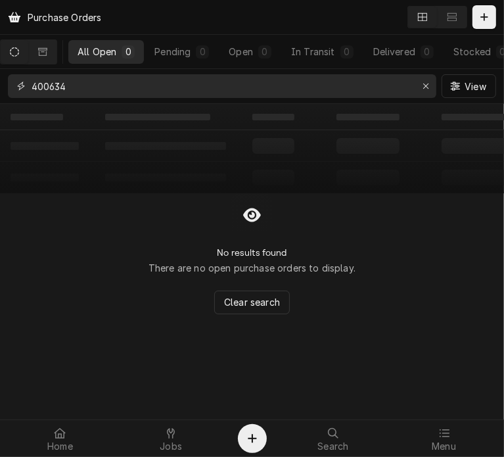
click at [97, 85] on input "400634" at bounding box center [222, 86] width 380 height 24
drag, startPoint x: 72, startPoint y: 85, endPoint x: 5, endPoint y: 89, distance: 67.2
click at [5, 89] on div "400614 View" at bounding box center [252, 86] width 504 height 34
type input "300614"
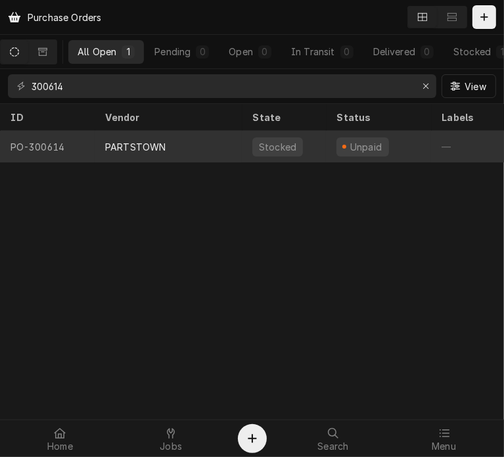
click at [122, 149] on div "PARTSTOWN" at bounding box center [135, 147] width 60 height 14
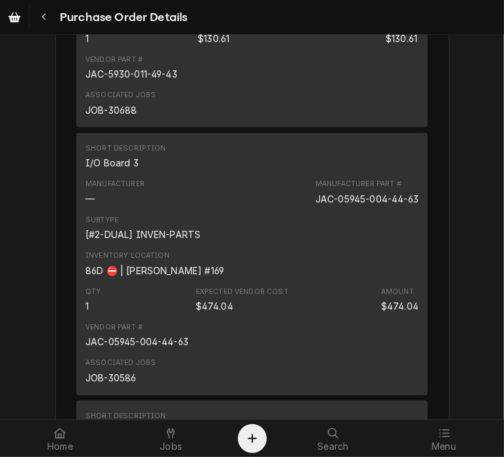
scroll to position [2044, 0]
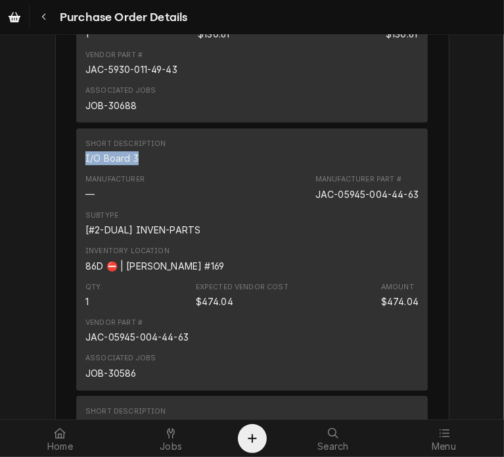
drag, startPoint x: 135, startPoint y: 197, endPoint x: 74, endPoint y: 203, distance: 62.1
click at [76, 203] on div "Short Description I/O Board 3 Manufacturer — Manufacturer Part # JAC-05945-004-…" at bounding box center [252, 259] width 352 height 262
copy div "I/O Board 3"
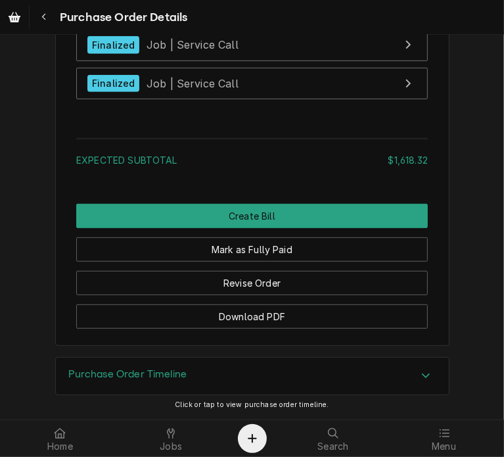
scroll to position [2901, 0]
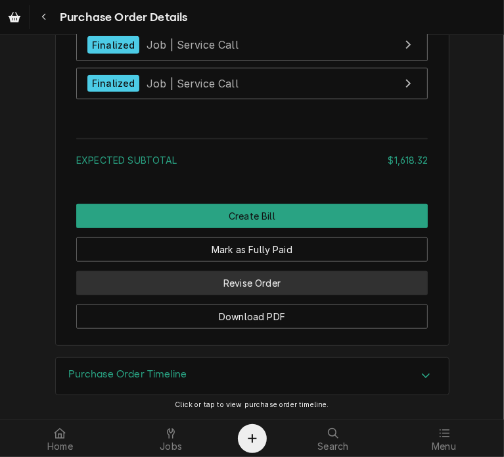
click at [214, 282] on button "Revise Order" at bounding box center [252, 283] width 352 height 24
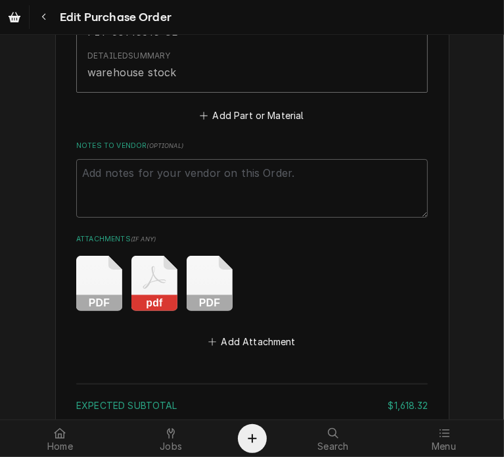
scroll to position [2589, 0]
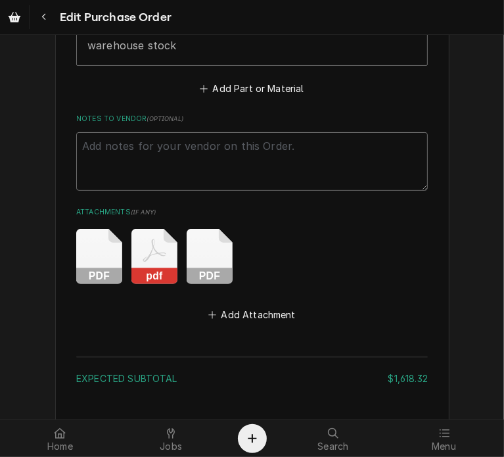
click at [140, 145] on textarea "Notes to Vendor ( optional )" at bounding box center [252, 161] width 352 height 59
type textarea "x"
type textarea "V"
type textarea "x"
type textarea "VC"
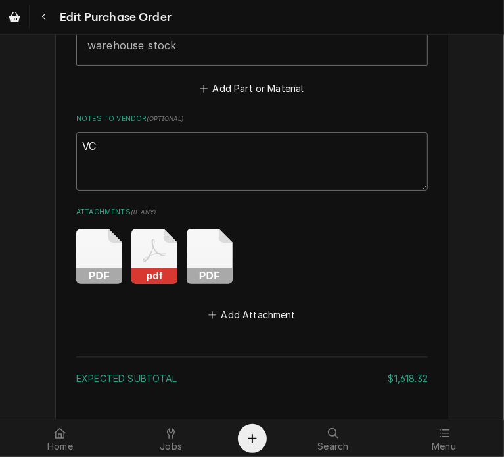
type textarea "x"
type textarea "VC"
type textarea "x"
type textarea "VC 1"
type textarea "x"
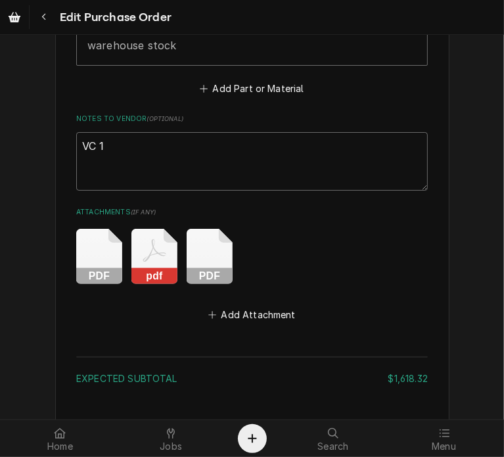
type textarea "VC 16"
type textarea "x"
type textarea "VC 169"
type textarea "x"
type textarea "VC 1691"
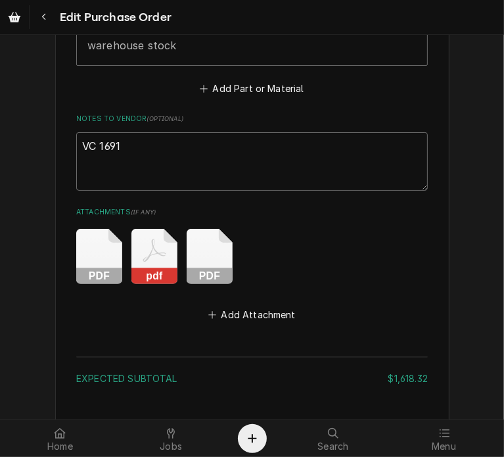
type textarea "x"
type textarea "VC 16911"
type textarea "x"
type textarea "VC 16911"
type textarea "x"
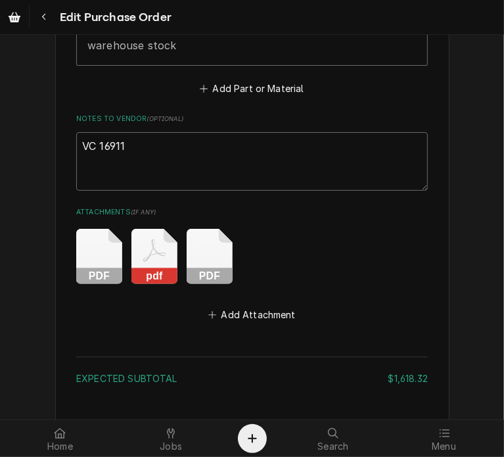
type textarea "VC 16911 -"
type textarea "x"
type textarea "VC 16911 -"
paste textarea "I/O Board 3"
type textarea "x"
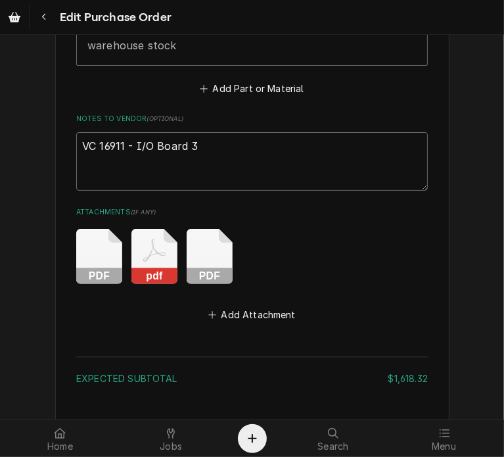
scroll to position [2700, 0]
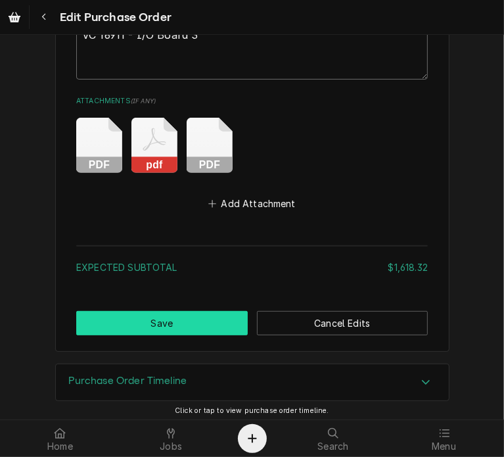
type textarea "VC 16911 - I/O Board 3"
click at [179, 312] on button "Save" at bounding box center [162, 323] width 172 height 24
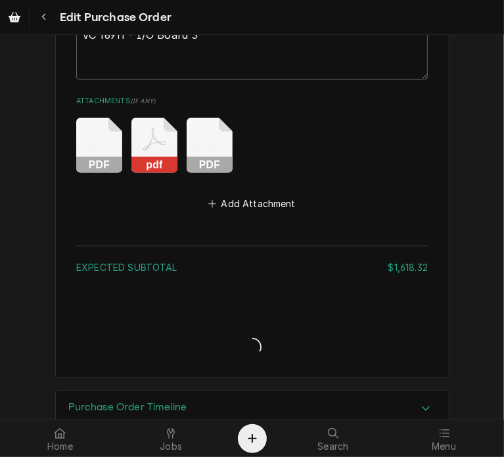
type textarea "x"
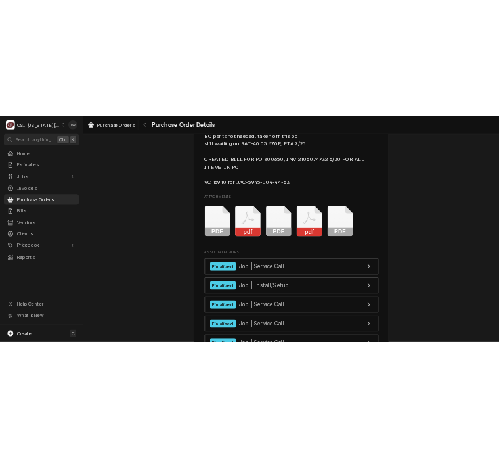
scroll to position [3429, 0]
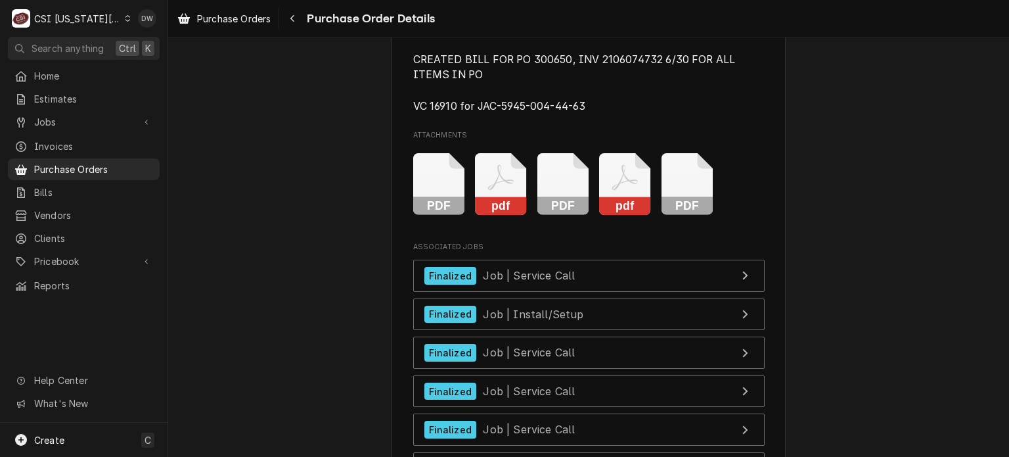
click at [503, 225] on div "PDF pdf PDF pdf PDF" at bounding box center [589, 184] width 352 height 83
click at [465, 216] on icon "Attachments" at bounding box center [439, 184] width 52 height 62
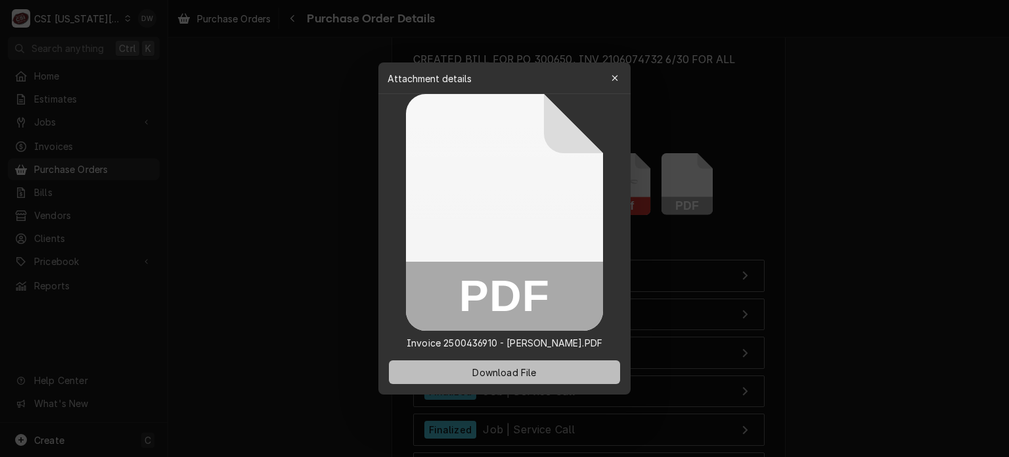
click at [503, 375] on span "Download File" at bounding box center [504, 372] width 69 height 14
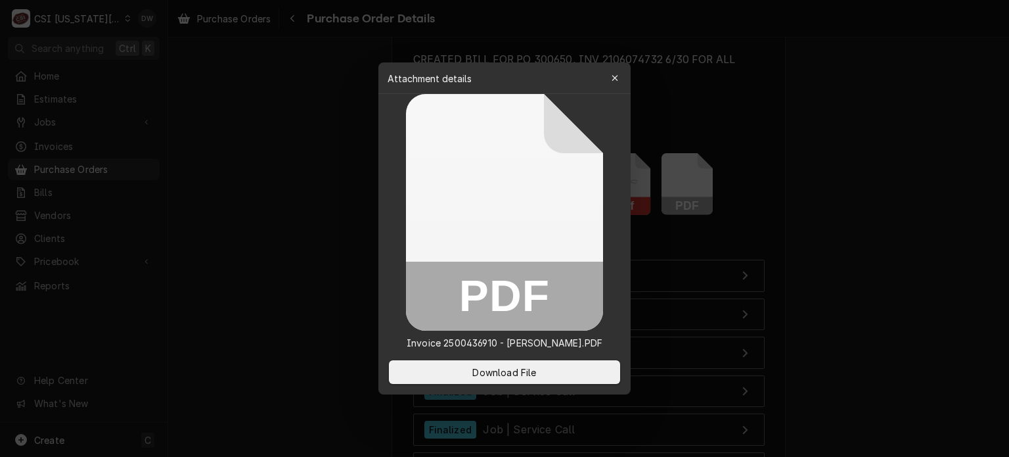
click at [503, 211] on div at bounding box center [504, 228] width 1009 height 457
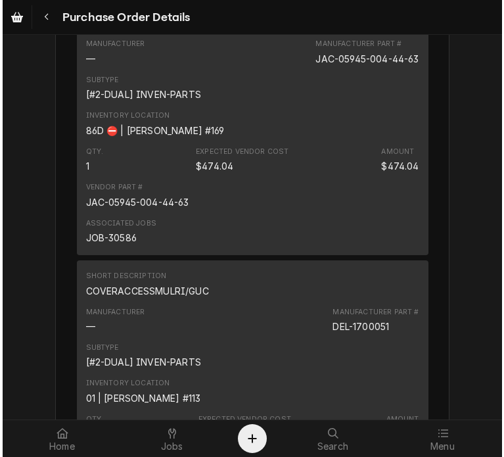
scroll to position [1475, 0]
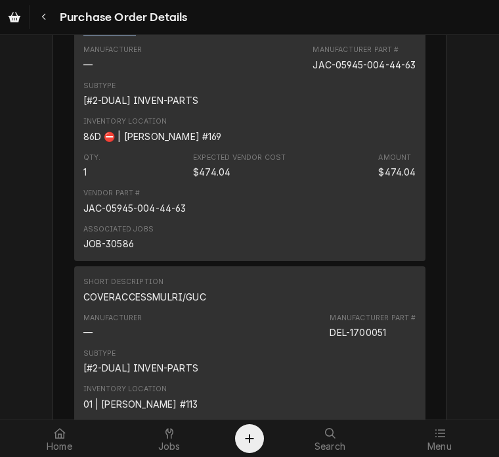
drag, startPoint x: 131, startPoint y: 70, endPoint x: 70, endPoint y: 67, distance: 60.6
click at [74, 67] on div "Short Description I/O Board 3 Manufacturer — Manufacturer Part # JAC-05945-004-…" at bounding box center [250, 130] width 352 height 262
copy div "I/O Board 3"
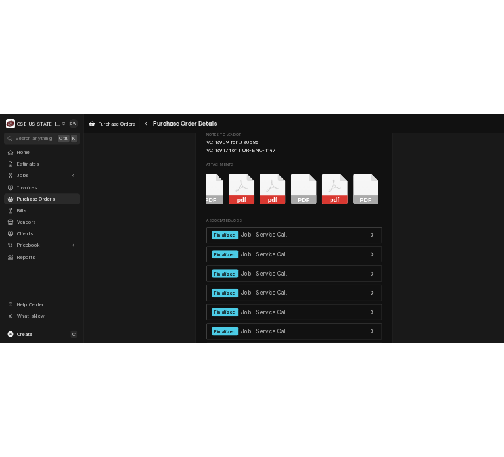
scroll to position [0, 83]
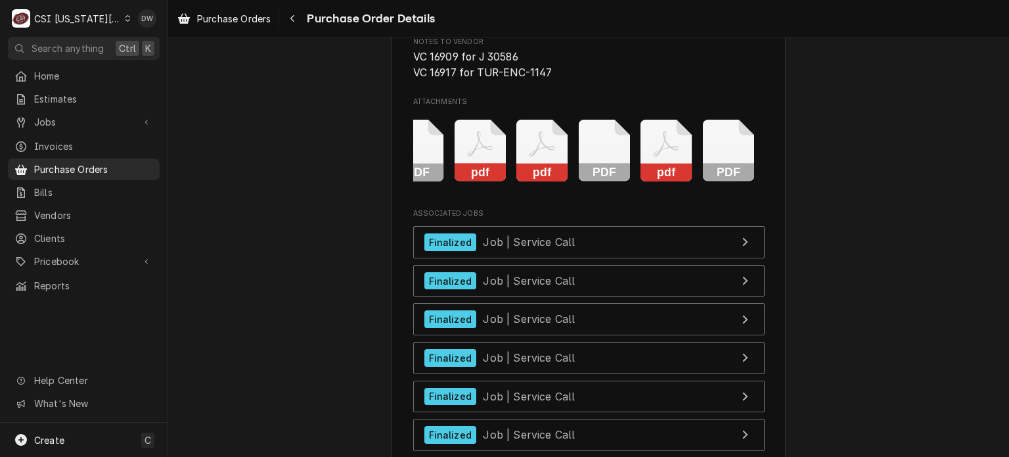
click at [499, 182] on rect "Attachments" at bounding box center [729, 173] width 52 height 18
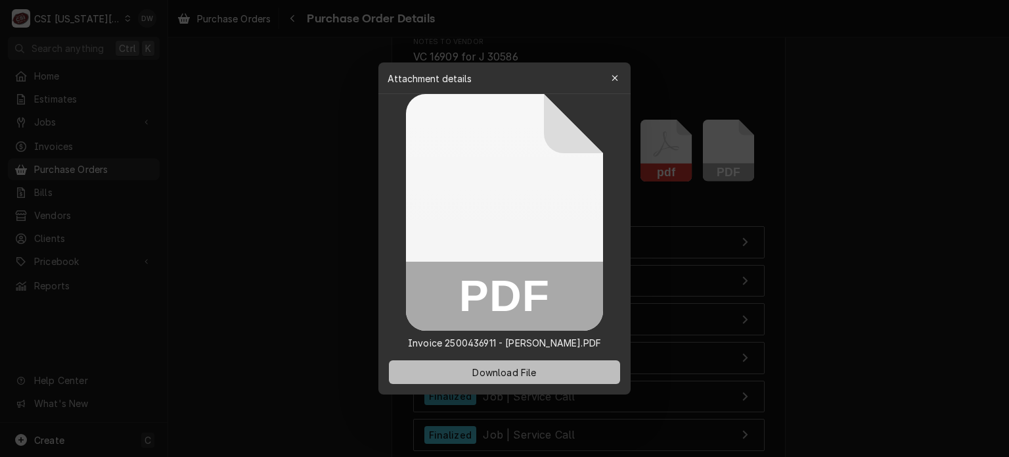
click at [499, 369] on span "Download File" at bounding box center [504, 372] width 69 height 14
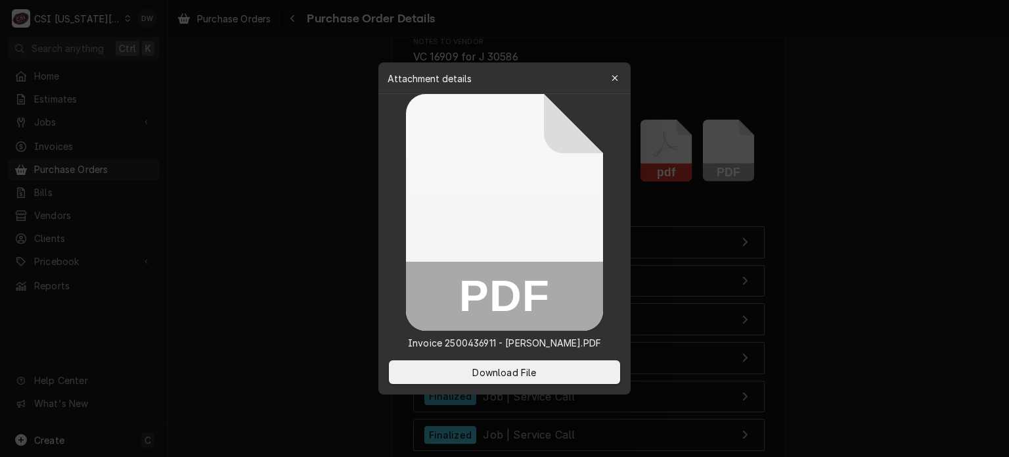
click at [241, 199] on div at bounding box center [504, 228] width 1009 height 457
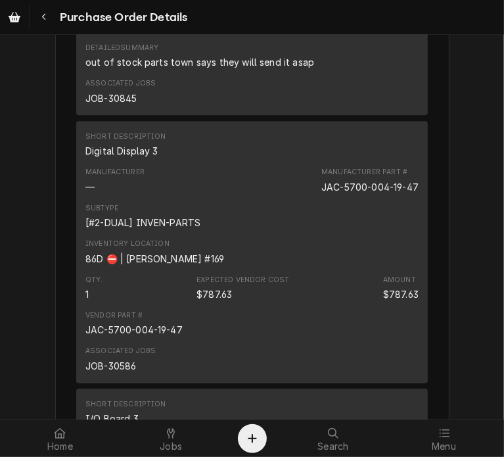
scroll to position [1953, 0]
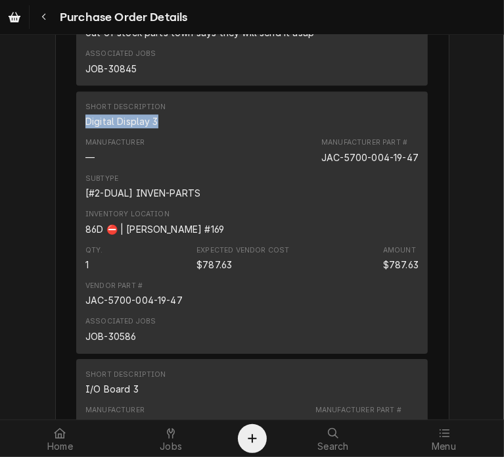
drag, startPoint x: 155, startPoint y: 162, endPoint x: 79, endPoint y: 164, distance: 76.3
click at [79, 164] on div "Short Description Digital Display 3 Manufacturer — Manufacturer Part # JAC-5700…" at bounding box center [252, 222] width 352 height 262
copy div "Digital Display 3"
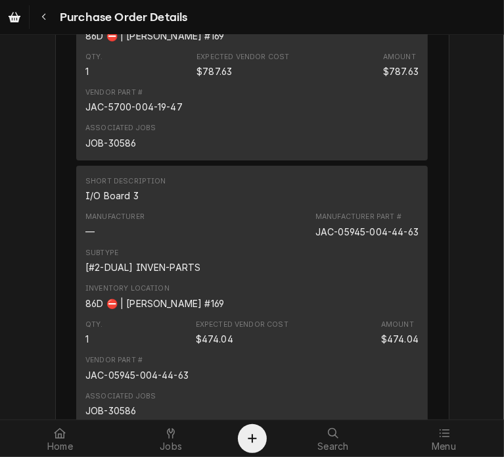
scroll to position [2199, 0]
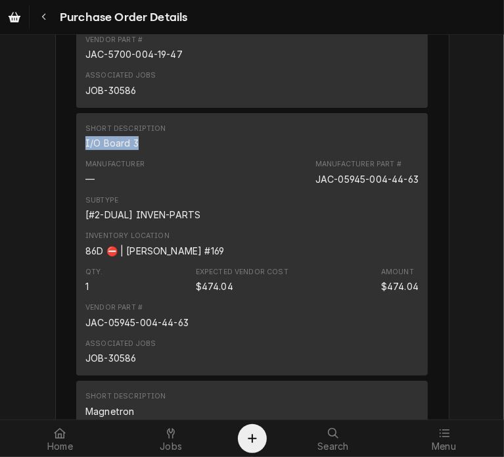
drag, startPoint x: 134, startPoint y: 187, endPoint x: 74, endPoint y: 179, distance: 61.0
click at [76, 179] on div "Short Description I/O Board 3 Manufacturer — Manufacturer Part # JAC-05945-004-…" at bounding box center [252, 244] width 352 height 262
copy div "I/O Board 3"
